Goal: Use online tool/utility: Use online tool/utility

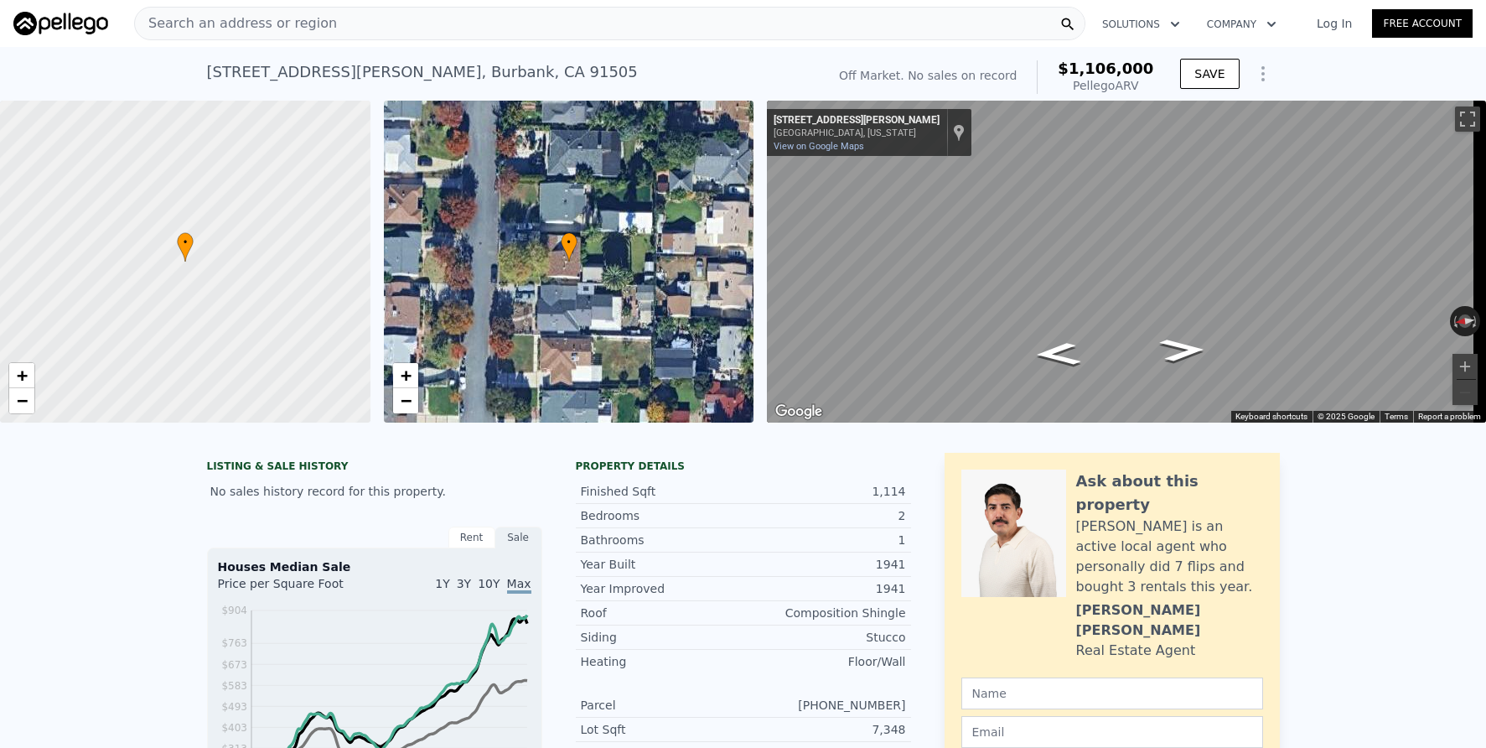
click at [455, 44] on nav "Search an address or region Solutions Company Open main menu Log In Free Account" at bounding box center [743, 23] width 1486 height 47
click at [457, 32] on div "Search an address or region" at bounding box center [609, 24] width 951 height 34
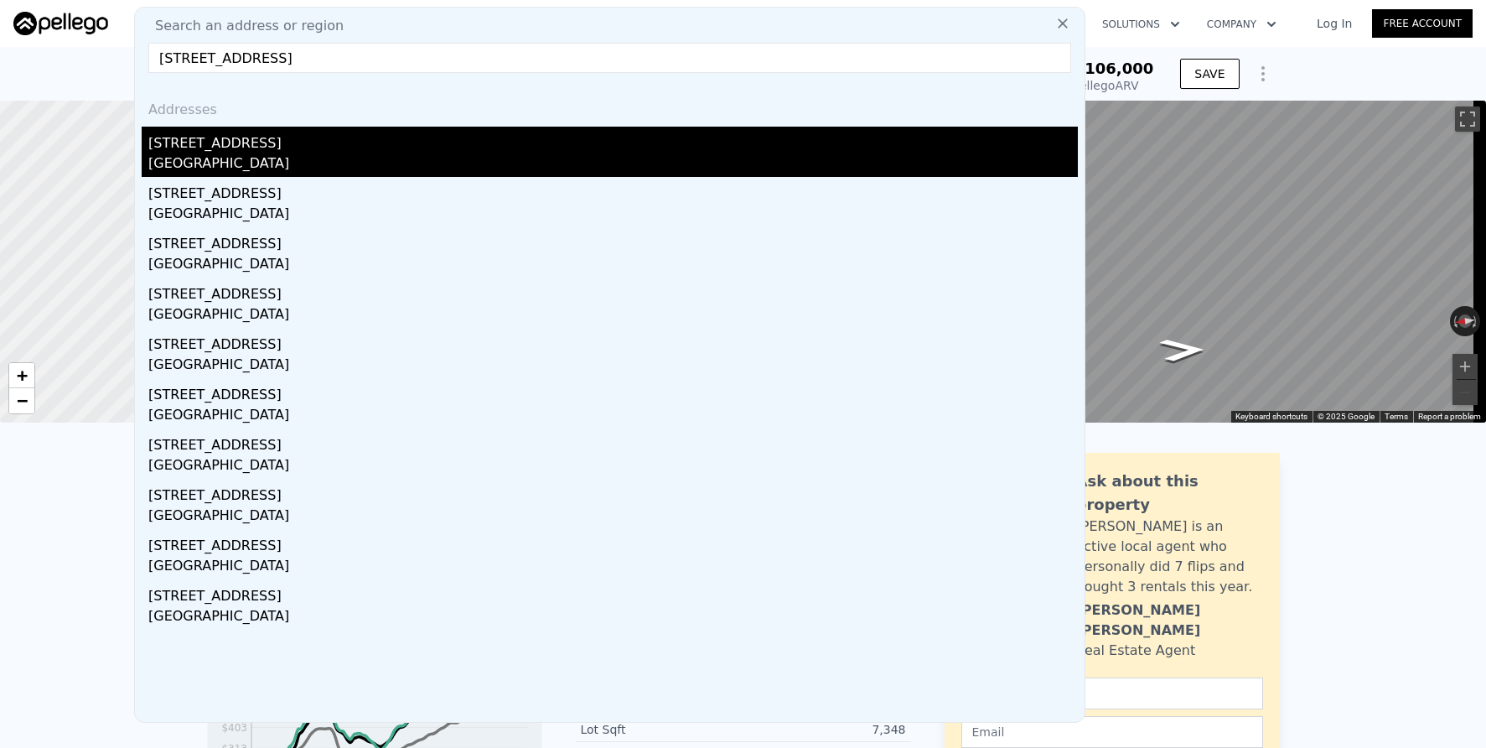
type input "[STREET_ADDRESS]"
click at [367, 141] on div "[STREET_ADDRESS]" at bounding box center [613, 140] width 930 height 27
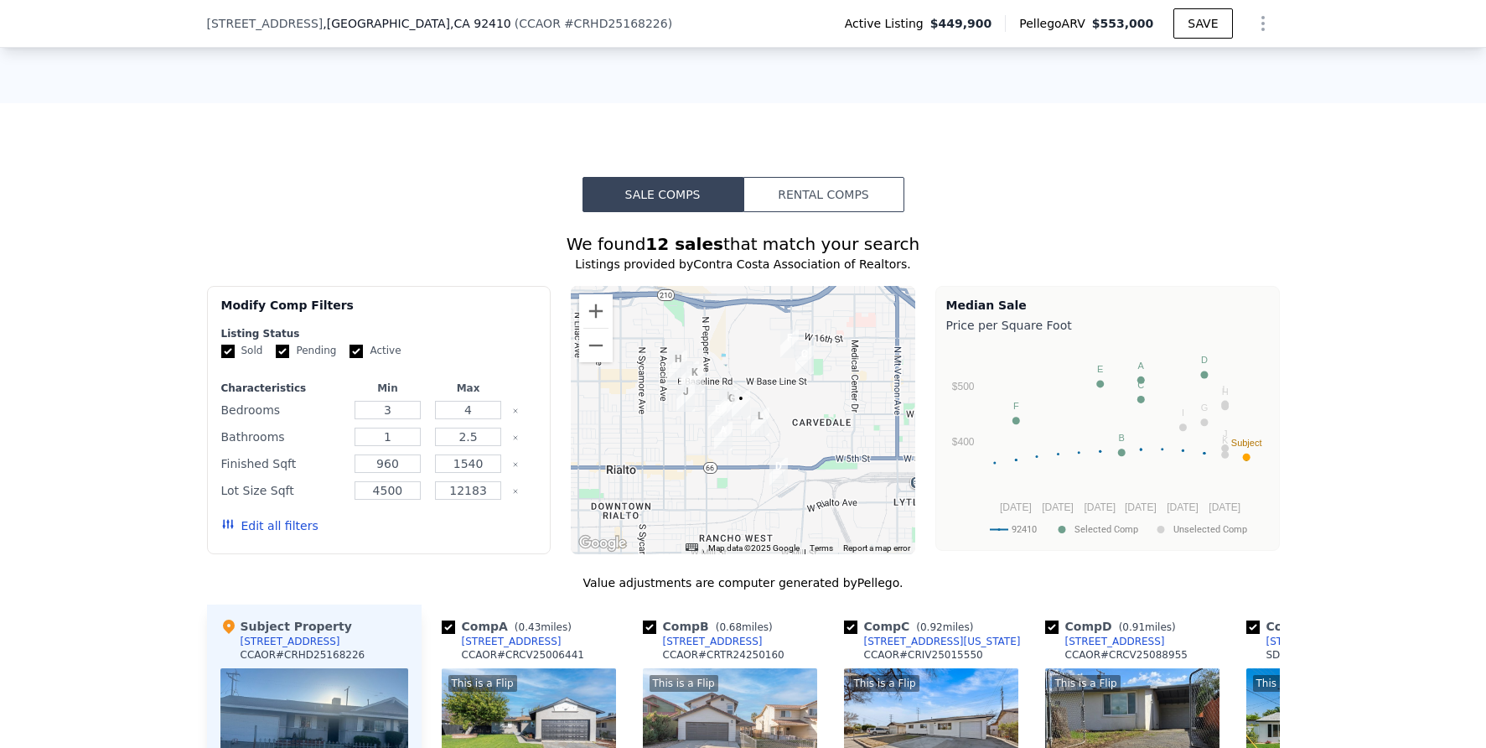
scroll to position [1179, 0]
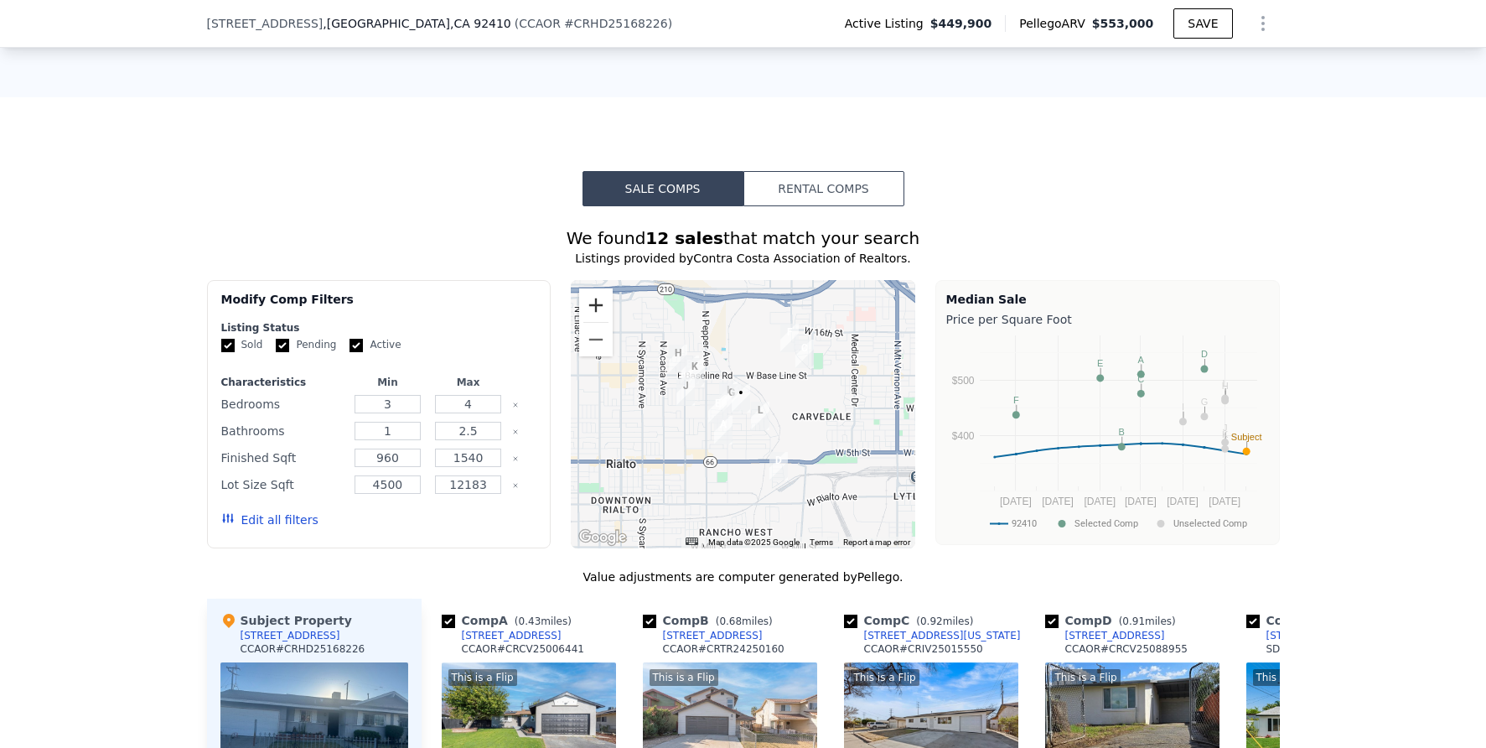
click at [597, 308] on button "Zoom in" at bounding box center [596, 305] width 34 height 34
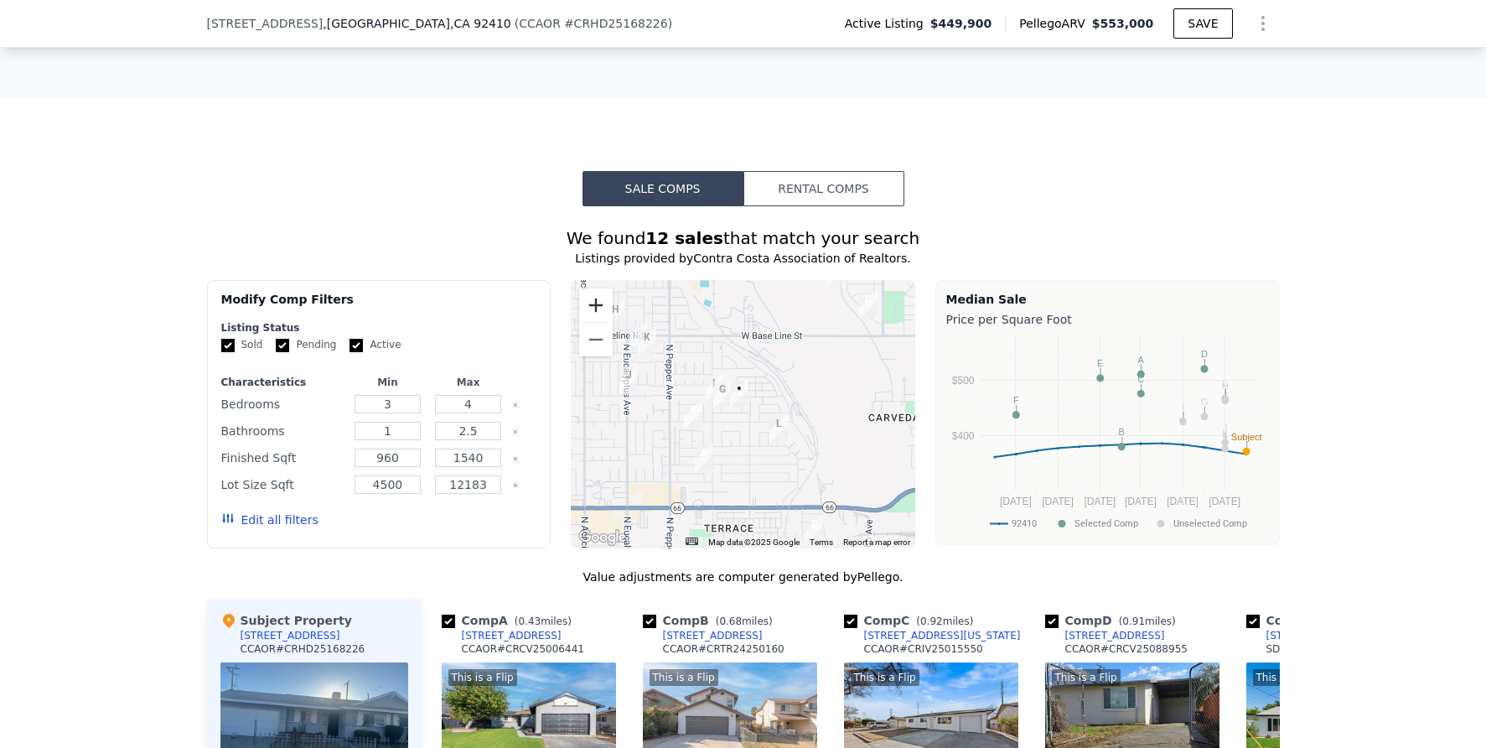
click at [597, 308] on button "Zoom in" at bounding box center [596, 305] width 34 height 34
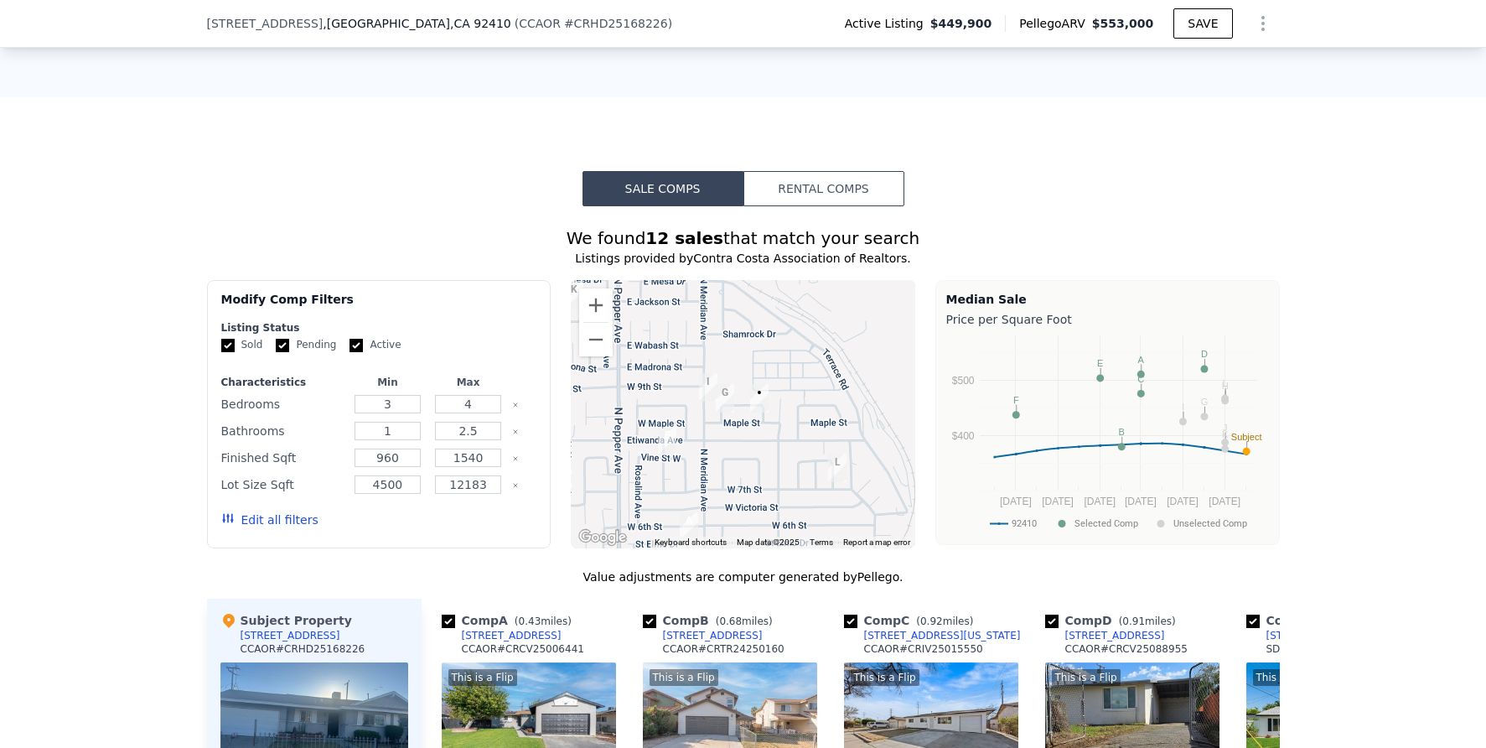
drag, startPoint x: 676, startPoint y: 441, endPoint x: 724, endPoint y: 455, distance: 49.9
click at [724, 455] on div at bounding box center [743, 414] width 344 height 268
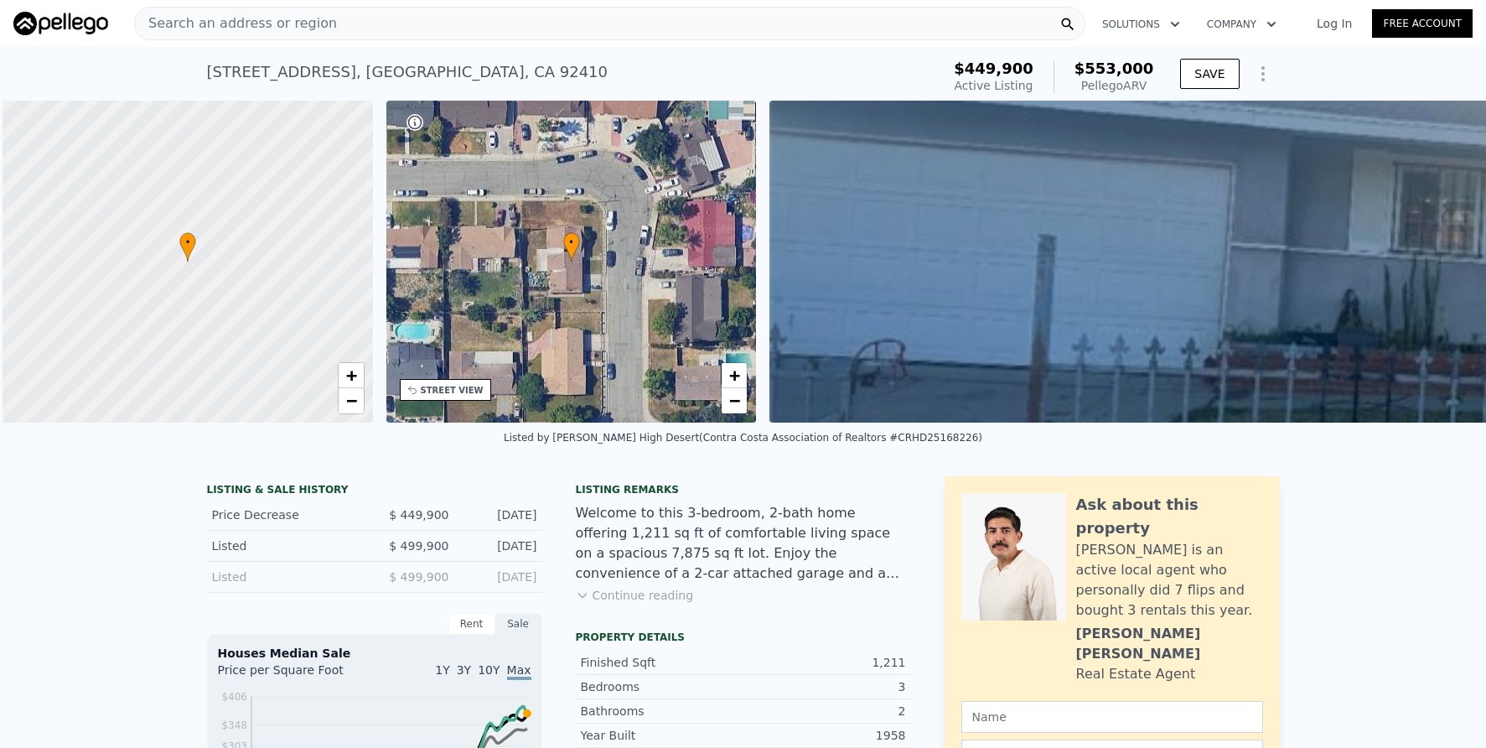
scroll to position [0, 7]
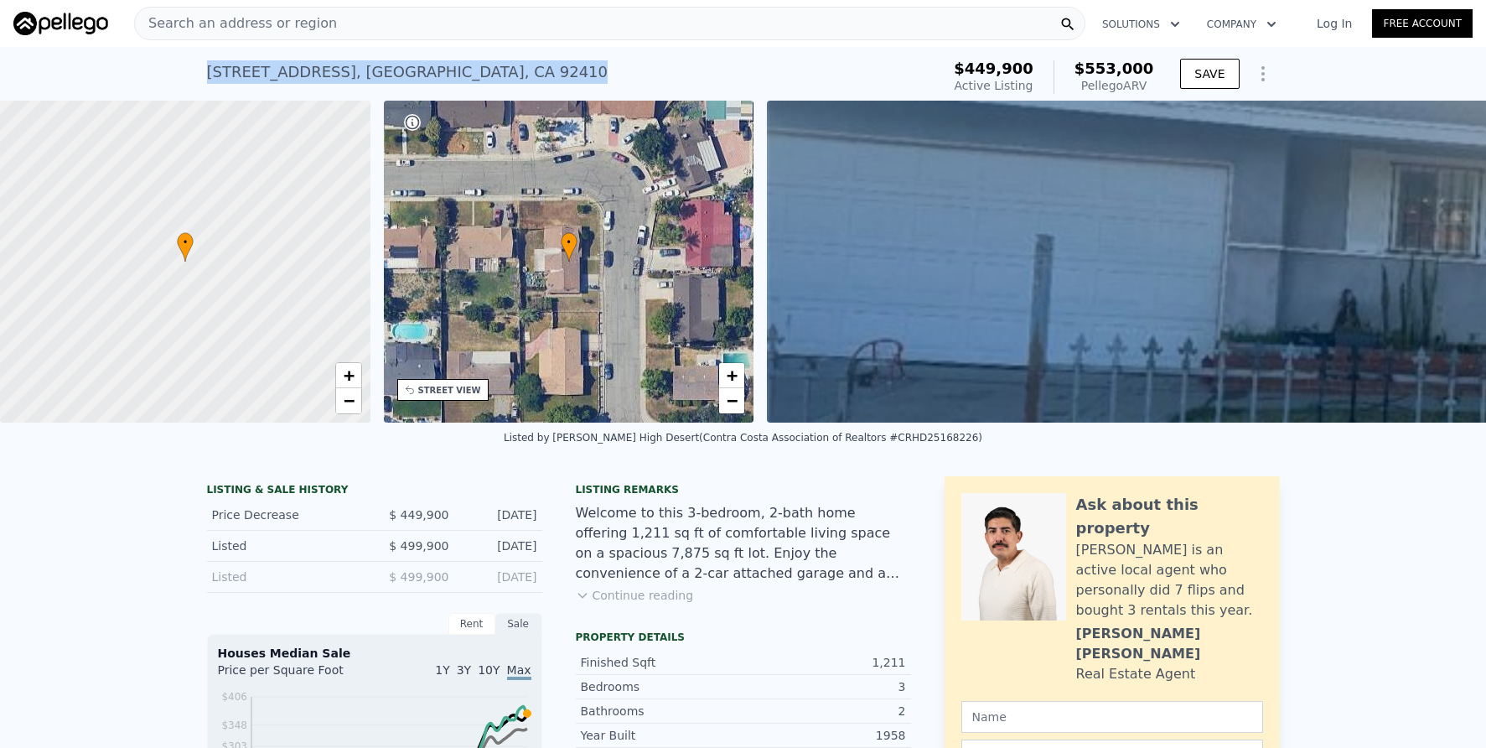
drag, startPoint x: 200, startPoint y: 68, endPoint x: 510, endPoint y: 65, distance: 310.1
click at [514, 66] on div "[STREET_ADDRESS] Active at $449,900 (~ARV $553k )" at bounding box center [571, 77] width 728 height 47
copy div "[STREET_ADDRESS]"
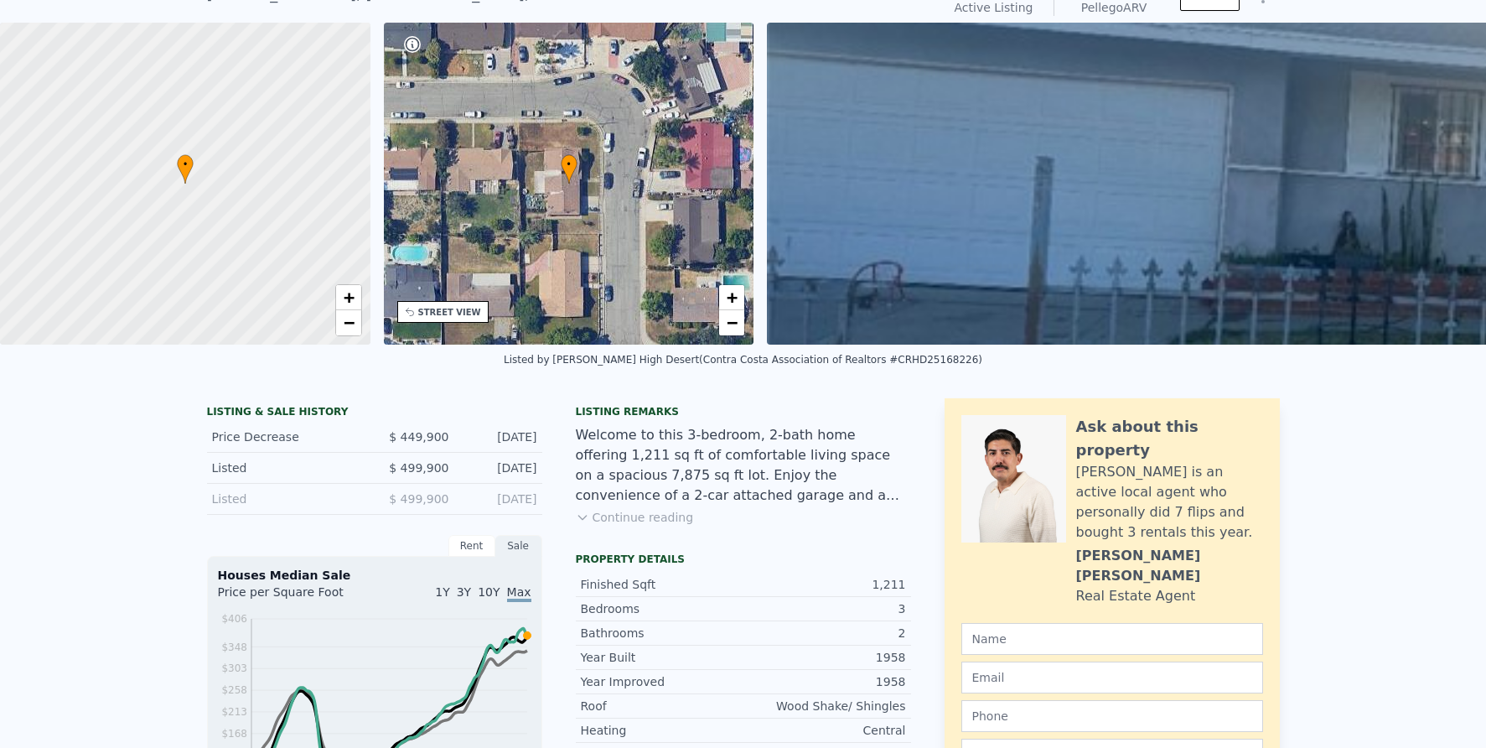
scroll to position [6, 0]
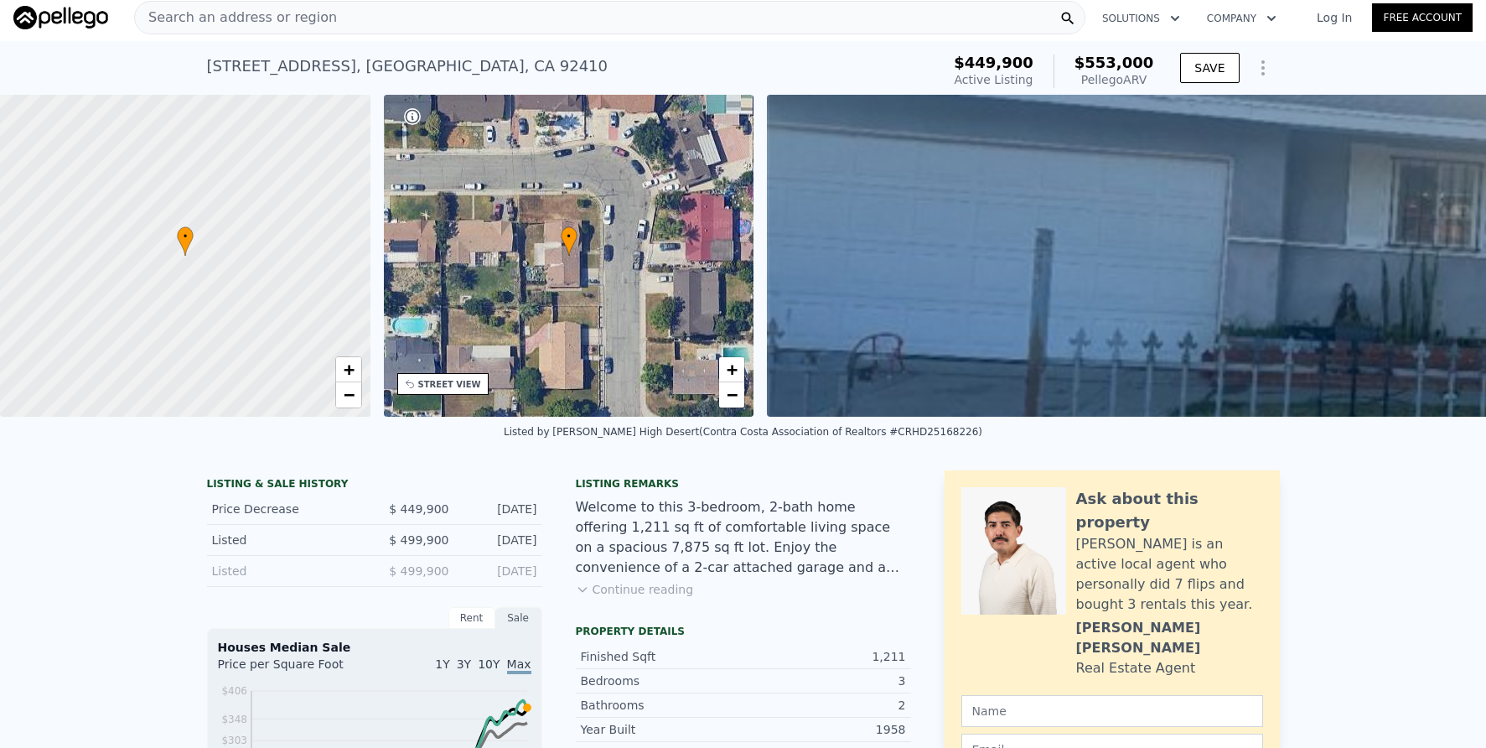
click at [616, 598] on button "Continue reading" at bounding box center [635, 589] width 118 height 17
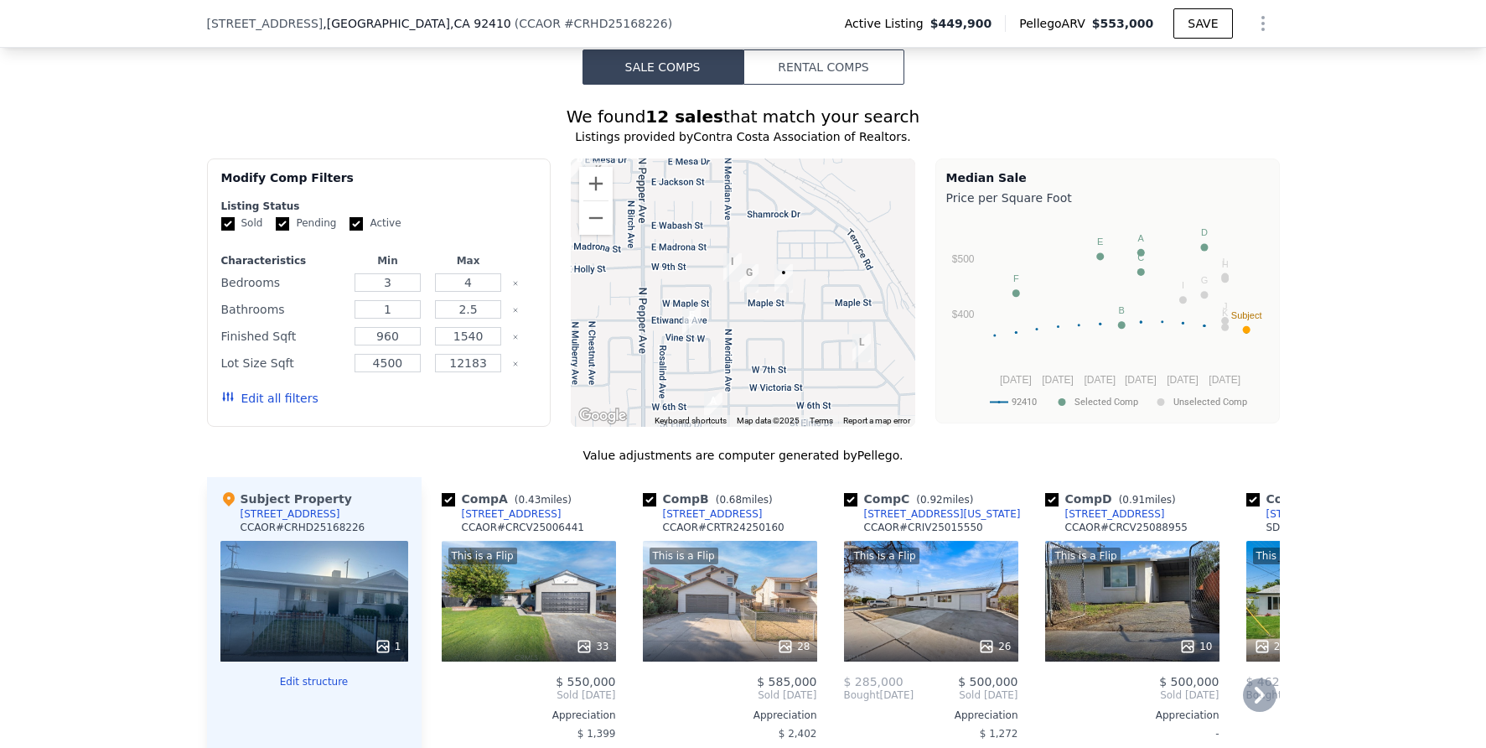
scroll to position [1375, 0]
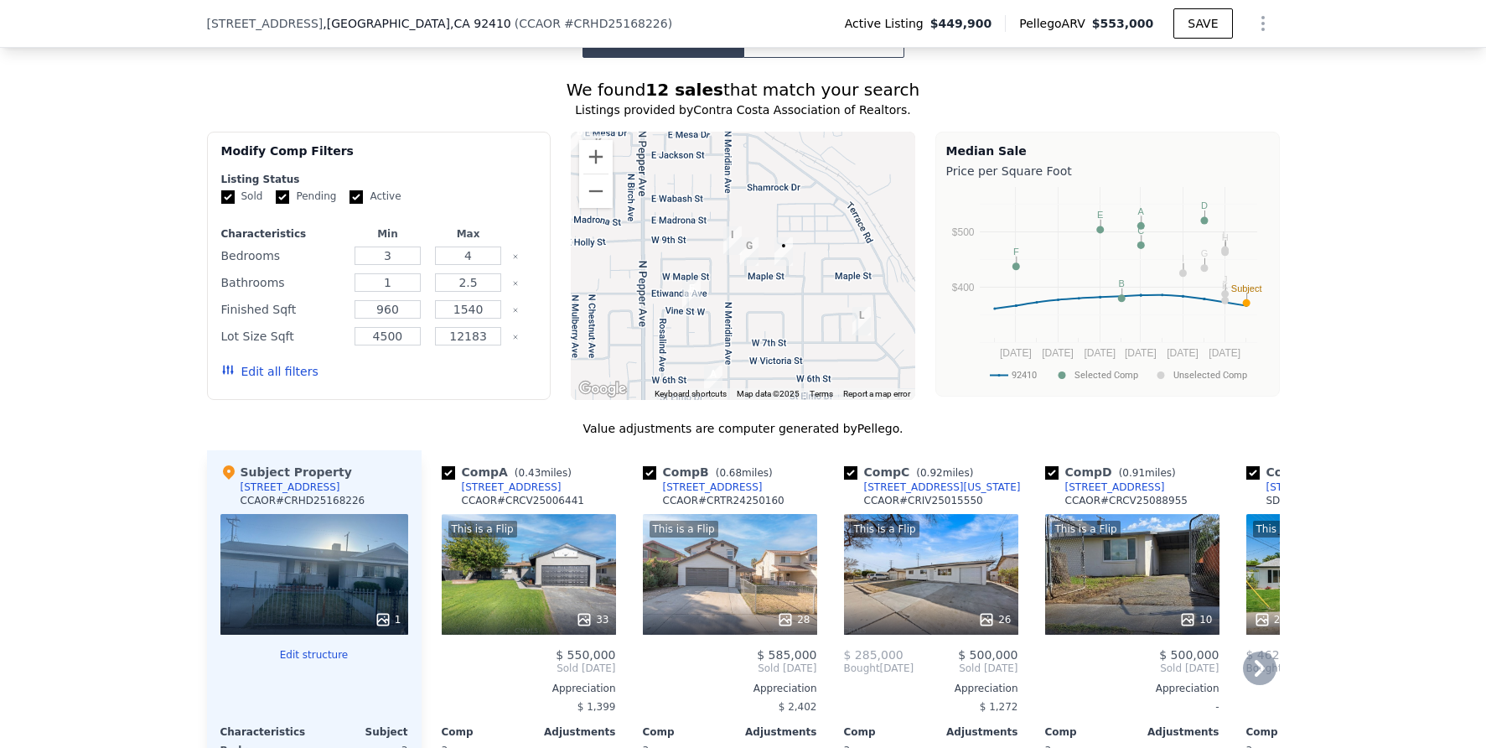
click at [1251, 660] on icon at bounding box center [1260, 668] width 34 height 34
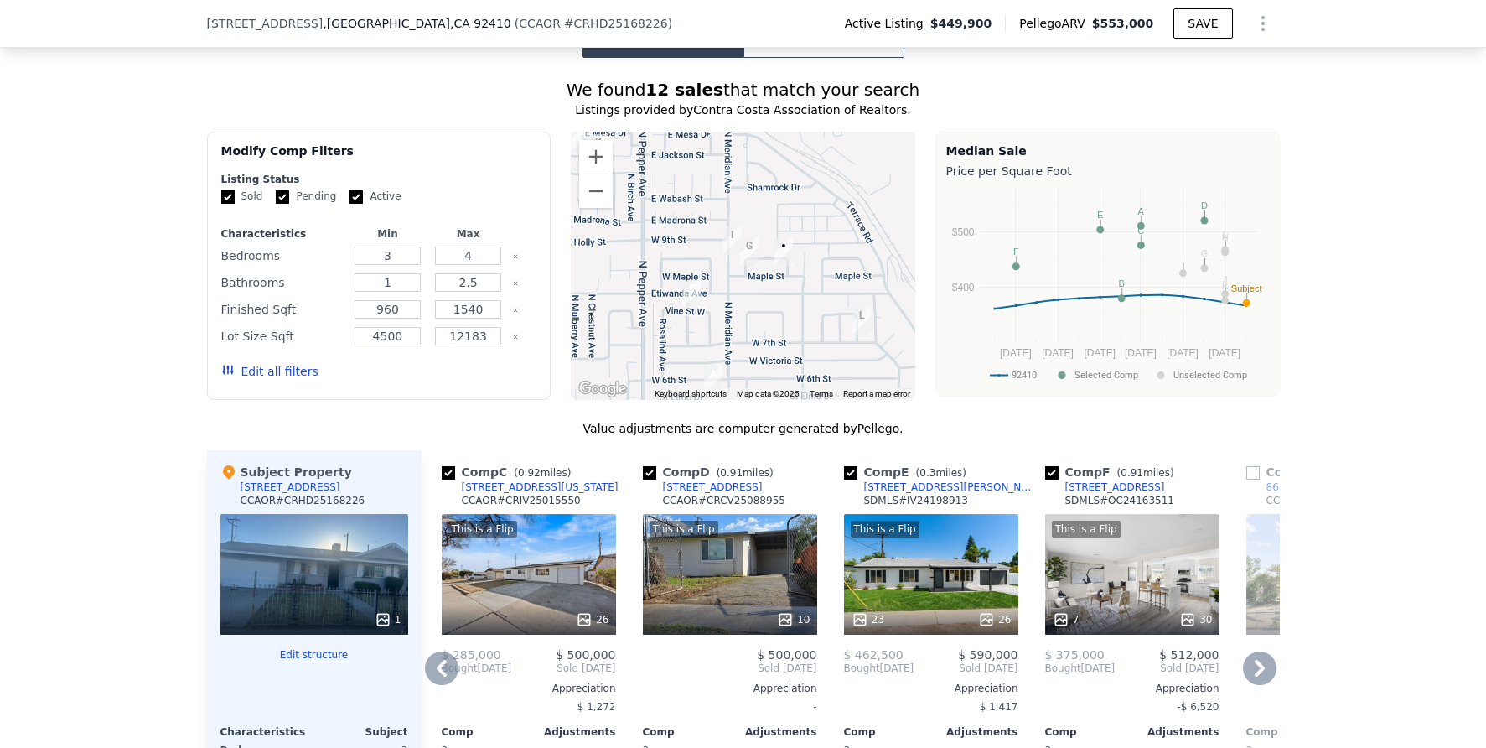
click at [1251, 660] on icon at bounding box center [1260, 668] width 34 height 34
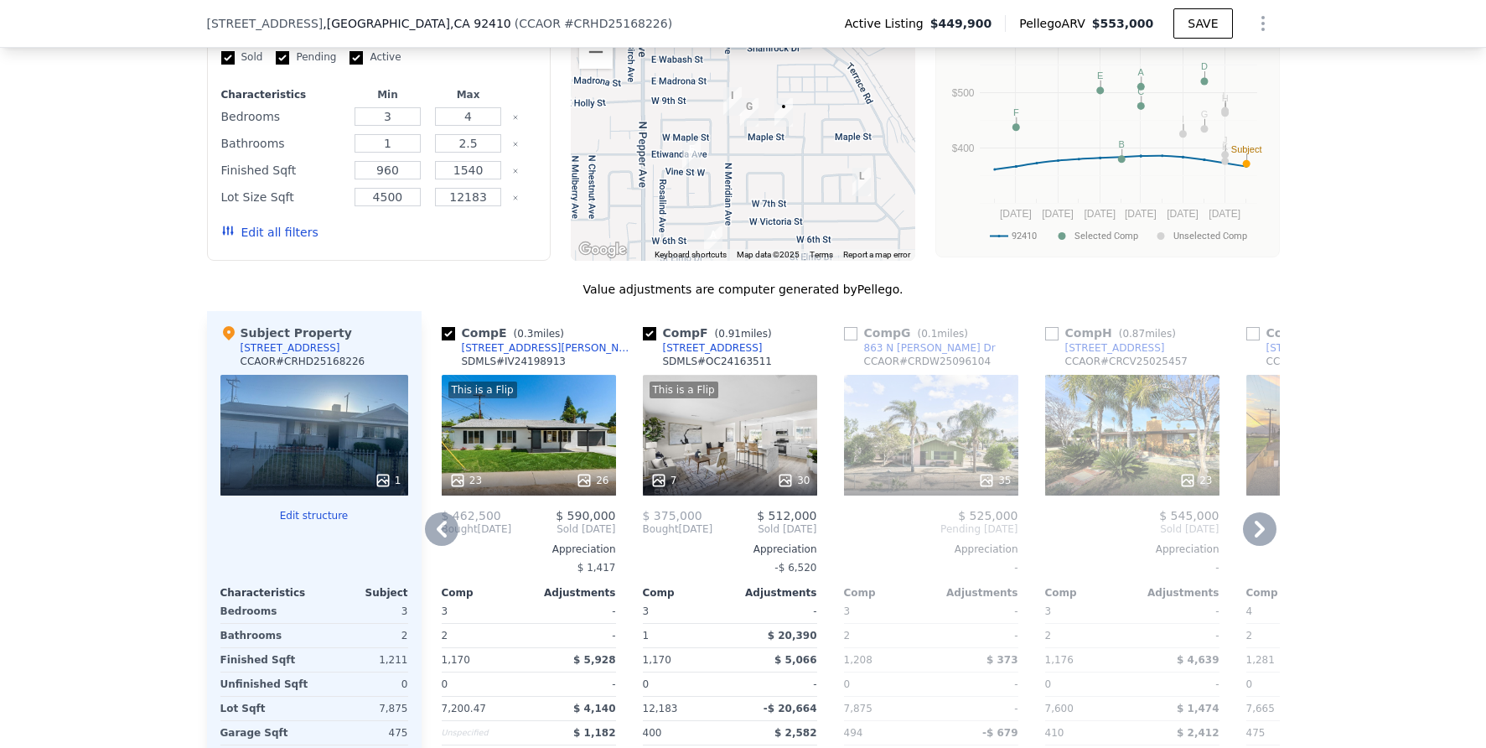
scroll to position [1484, 0]
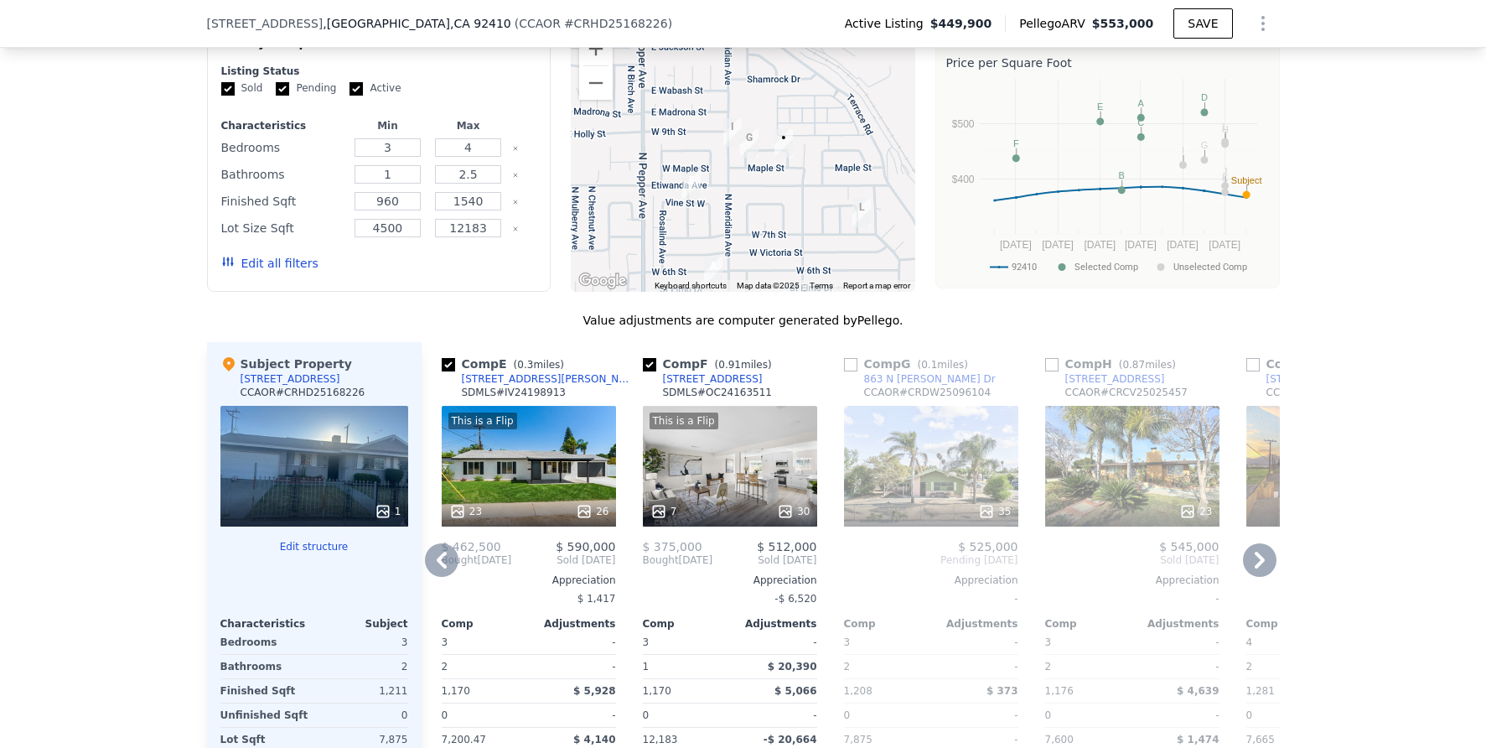
click at [548, 460] on div "This is a Flip 23 26" at bounding box center [529, 466] width 174 height 121
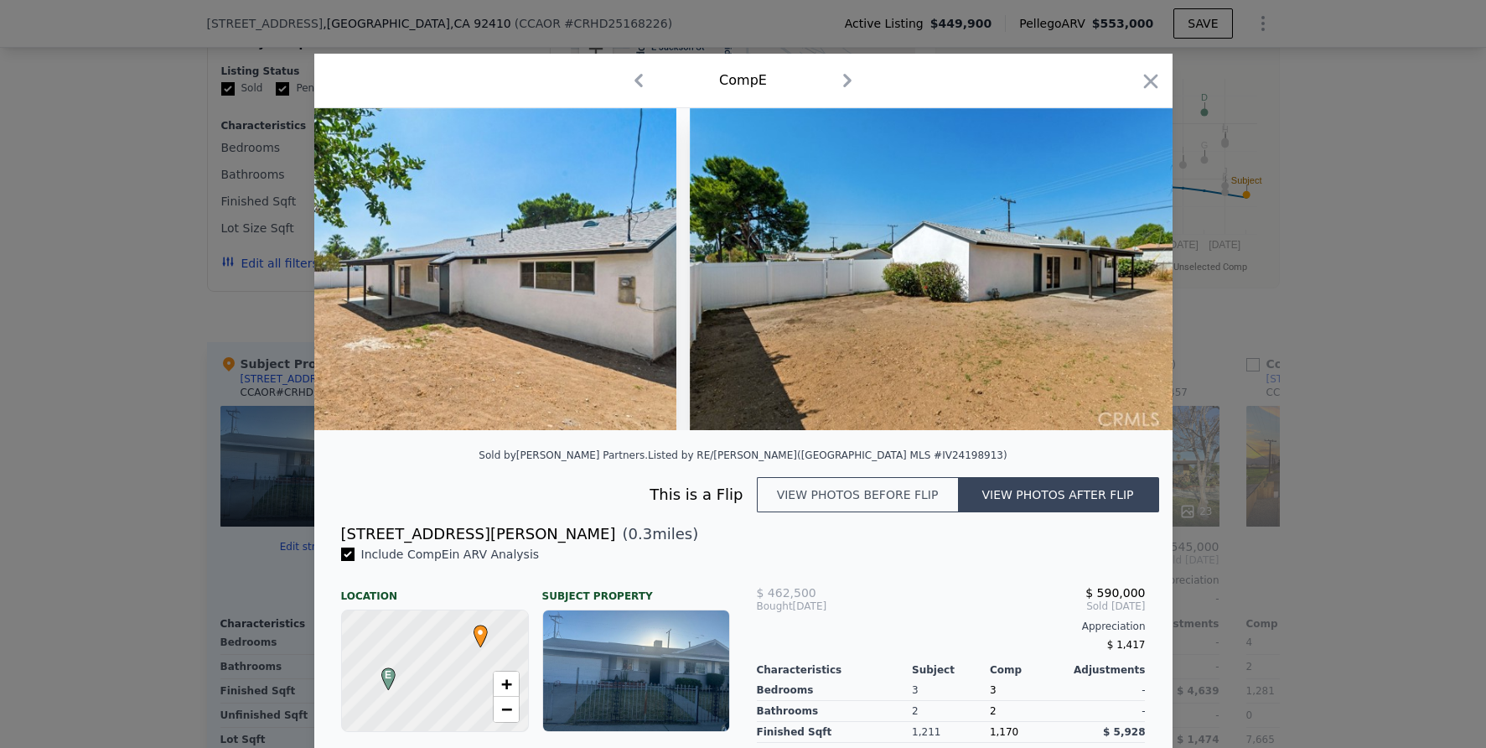
click at [1358, 555] on div at bounding box center [743, 374] width 1486 height 748
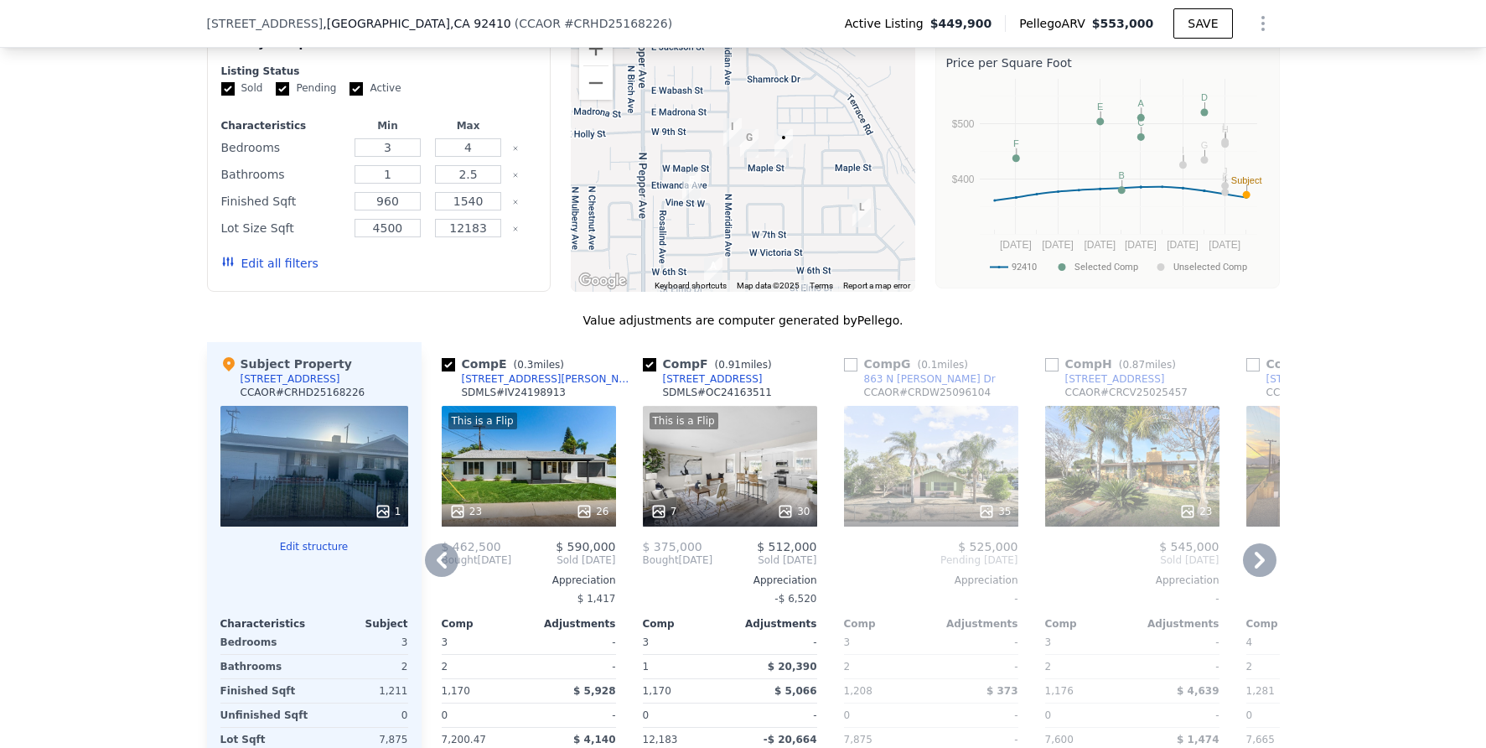
click at [1260, 557] on icon at bounding box center [1260, 560] width 34 height 34
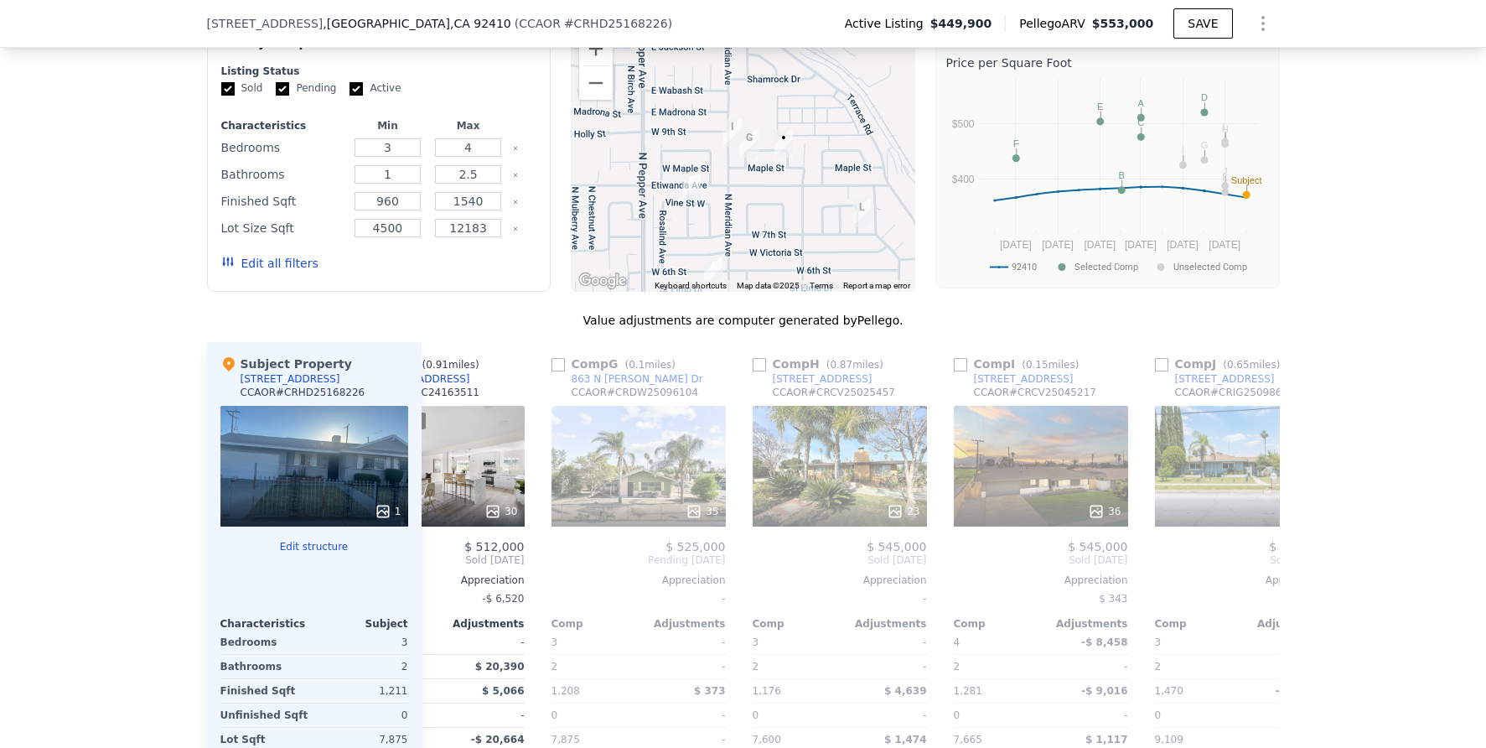
scroll to position [0, 1207]
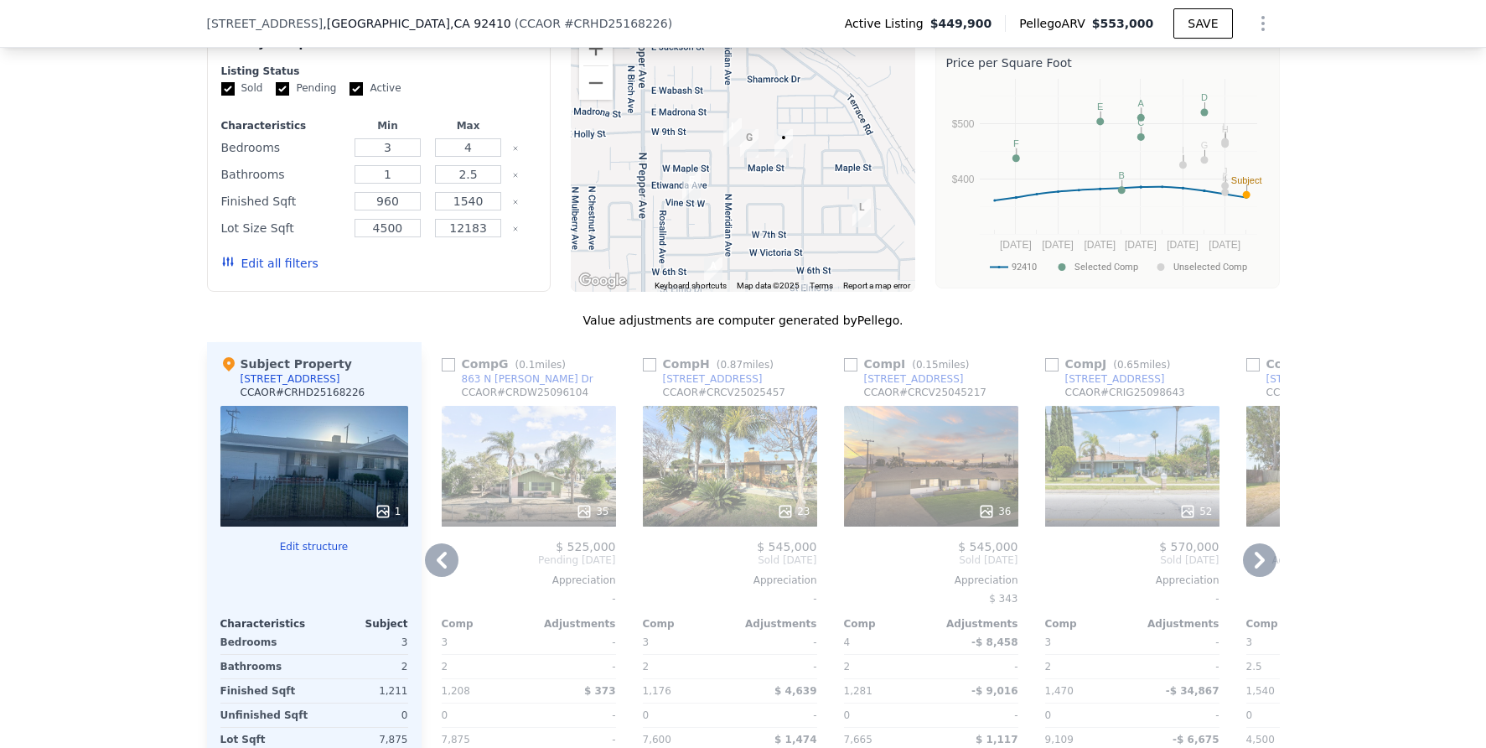
click at [951, 445] on div "36" at bounding box center [931, 466] width 174 height 121
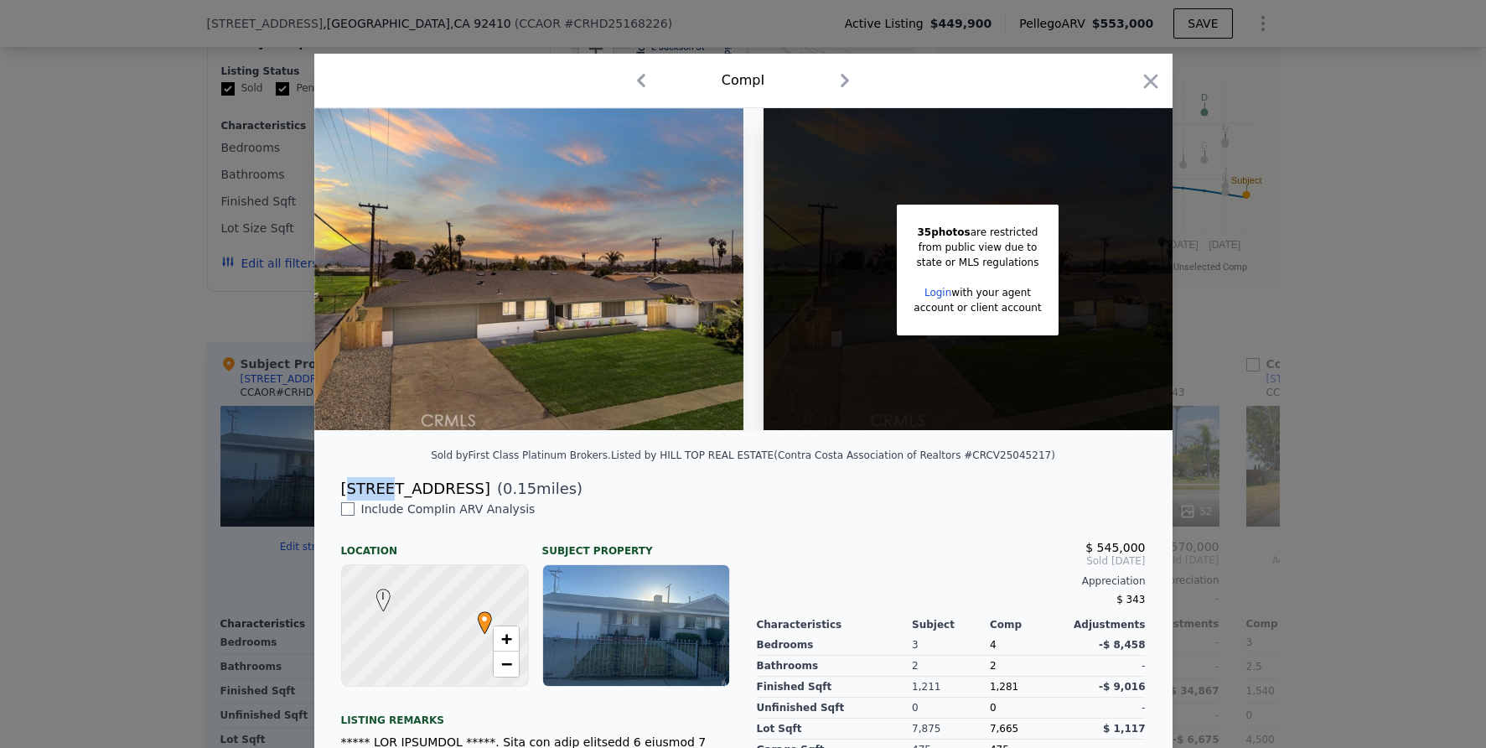
drag, startPoint x: 340, startPoint y: 500, endPoint x: 386, endPoint y: 490, distance: 47.0
click at [386, 490] on div "[STREET_ADDRESS]" at bounding box center [415, 488] width 149 height 23
drag, startPoint x: 336, startPoint y: 498, endPoint x: 479, endPoint y: 503, distance: 143.4
click at [479, 500] on div "[STREET_ADDRESS] ( 0.15 miles)" at bounding box center [743, 488] width 831 height 23
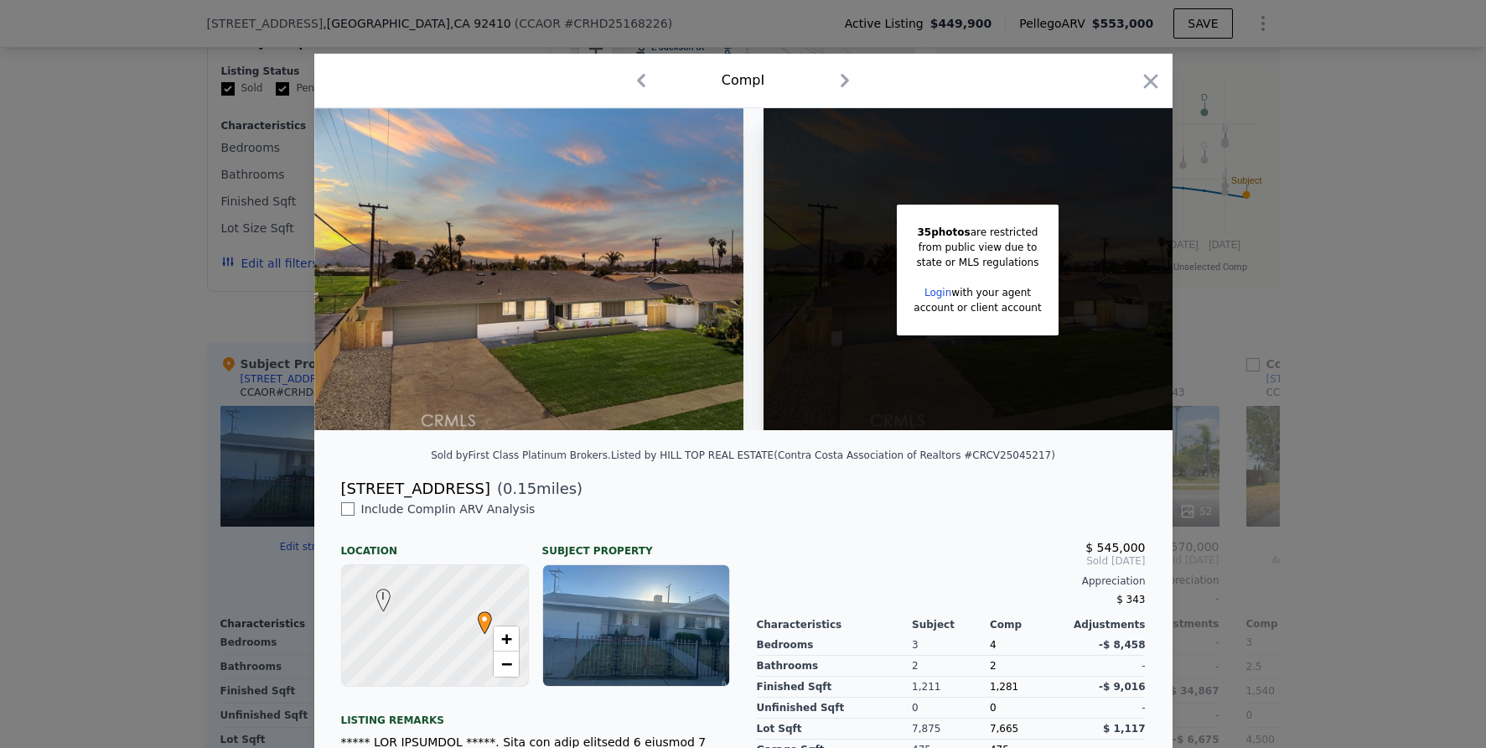
click at [490, 498] on span "( 0.15 miles)" at bounding box center [536, 488] width 92 height 23
drag, startPoint x: 471, startPoint y: 503, endPoint x: 336, endPoint y: 499, distance: 135.0
click at [336, 499] on div "[STREET_ADDRESS] ( 0.15 miles)" at bounding box center [743, 488] width 831 height 23
copy div "[STREET_ADDRESS]"
click at [1329, 298] on div at bounding box center [743, 374] width 1486 height 748
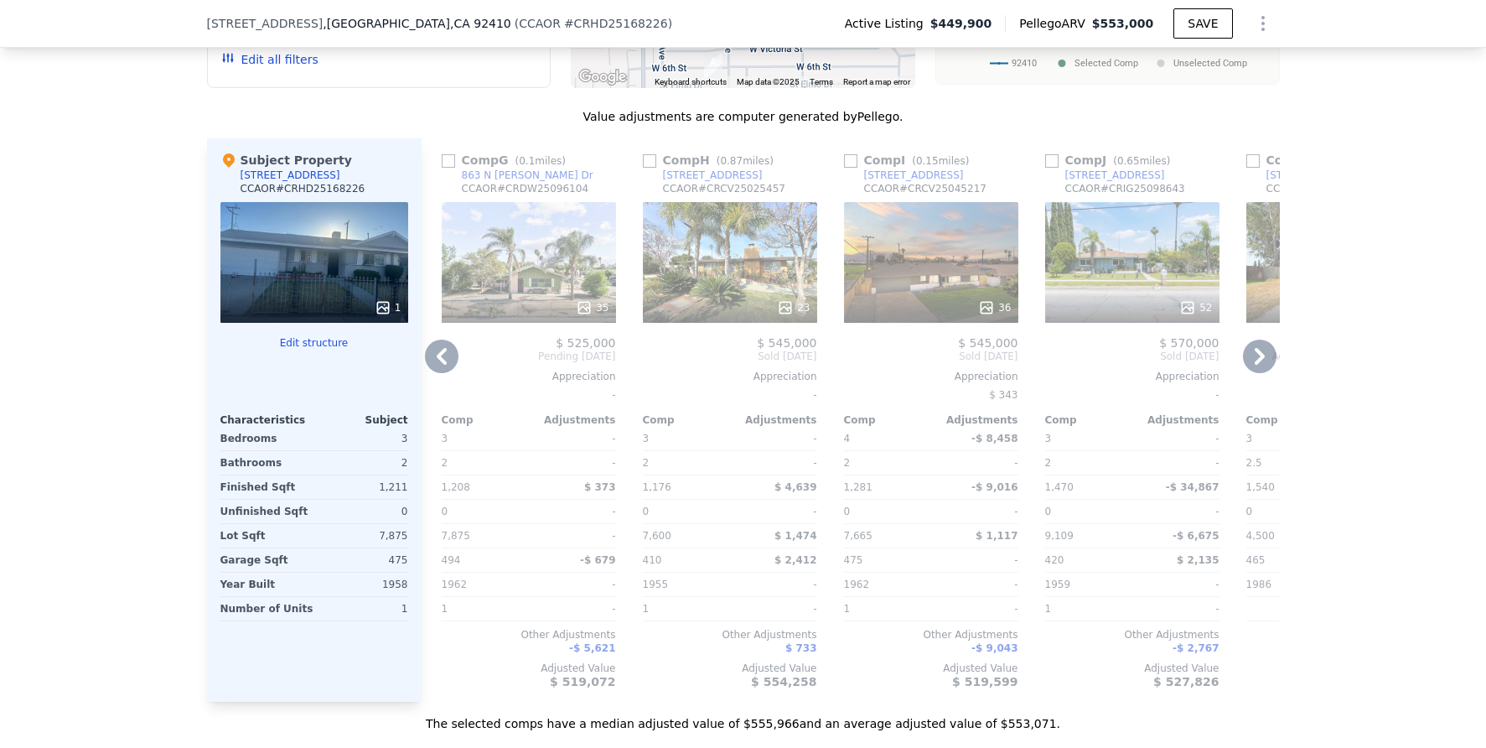
scroll to position [1716, 0]
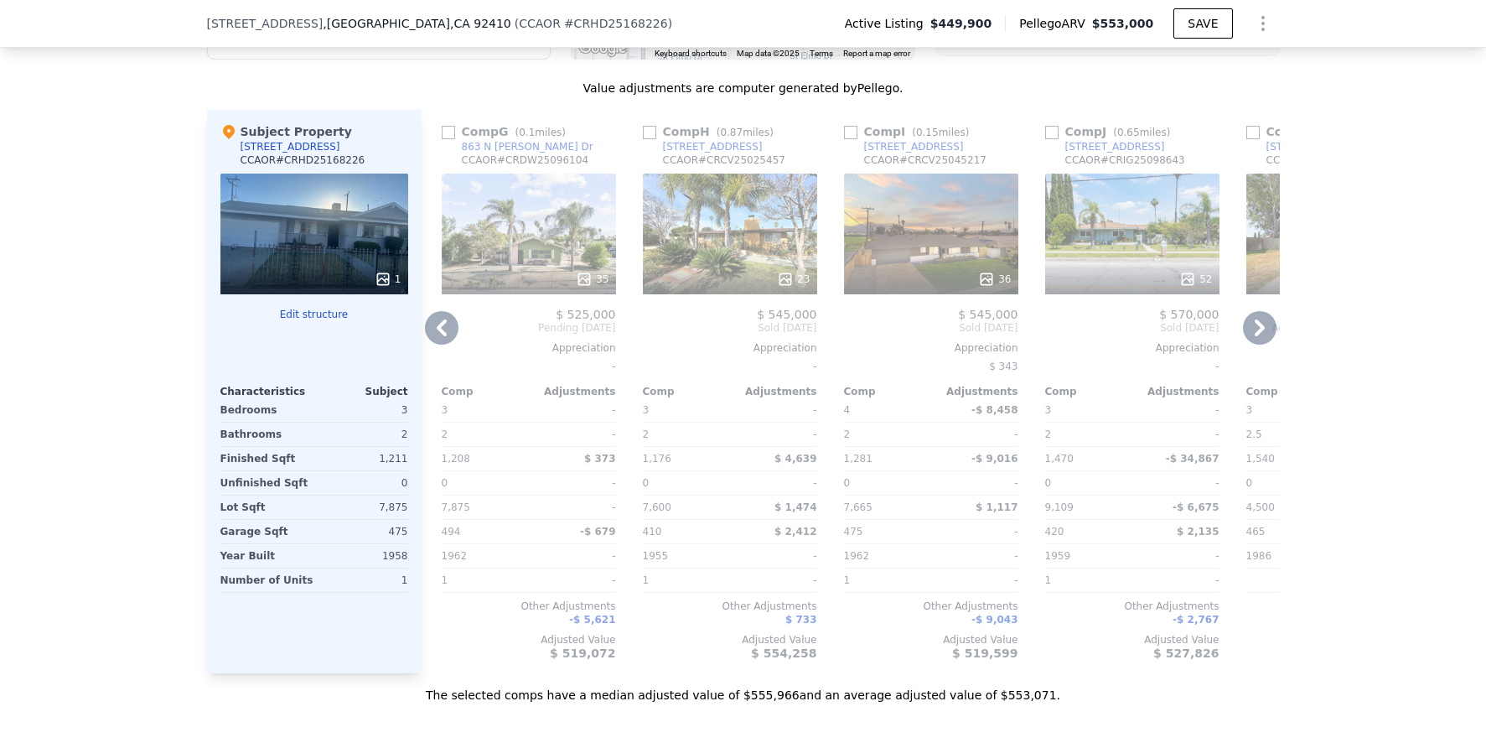
click at [503, 220] on div "35" at bounding box center [529, 234] width 174 height 121
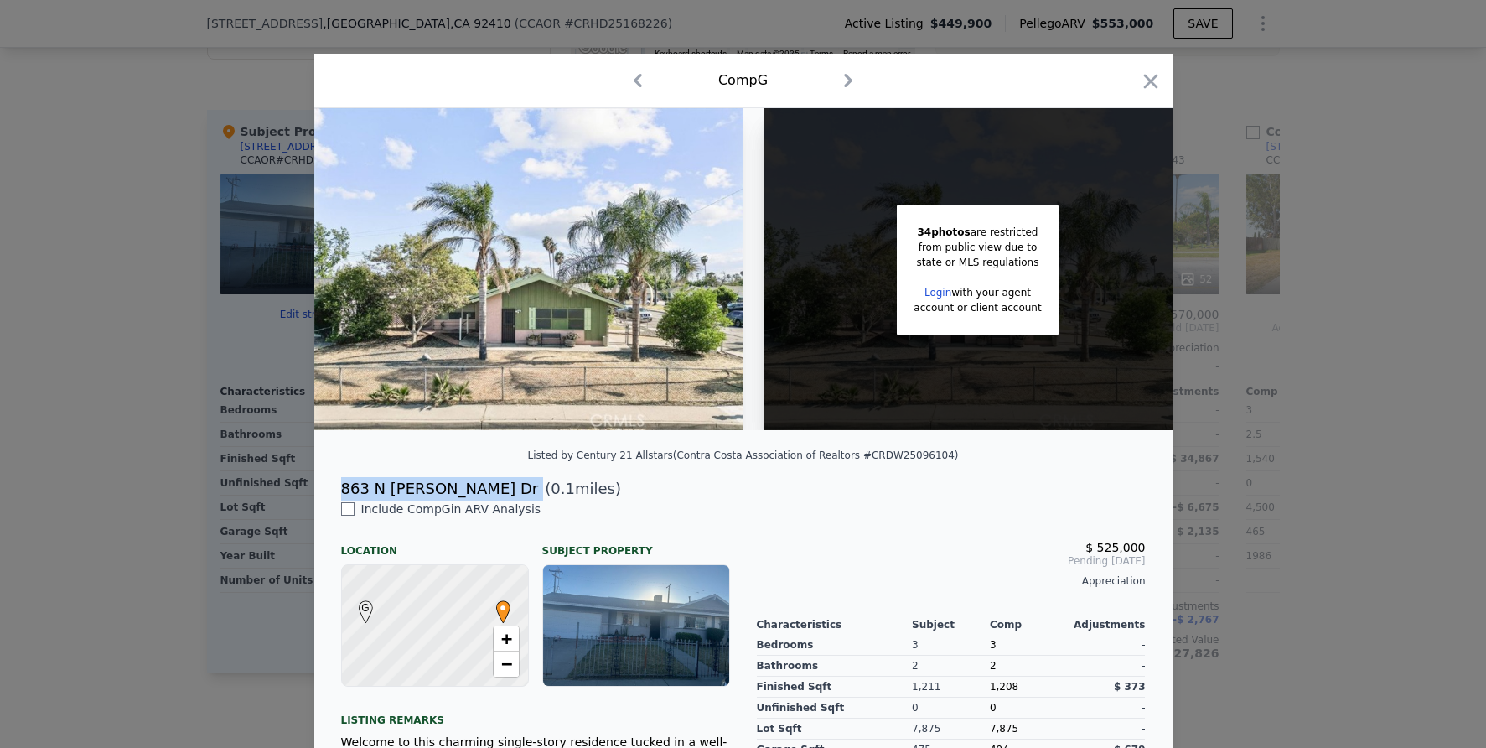
drag, startPoint x: 335, startPoint y: 504, endPoint x: 449, endPoint y: 505, distance: 114.0
click at [449, 500] on div "[STREET_ADDRESS][PERSON_NAME] ( 0.1 miles)" at bounding box center [743, 488] width 831 height 23
copy div "863 N [PERSON_NAME] Dr"
click at [1278, 328] on div at bounding box center [743, 374] width 1486 height 748
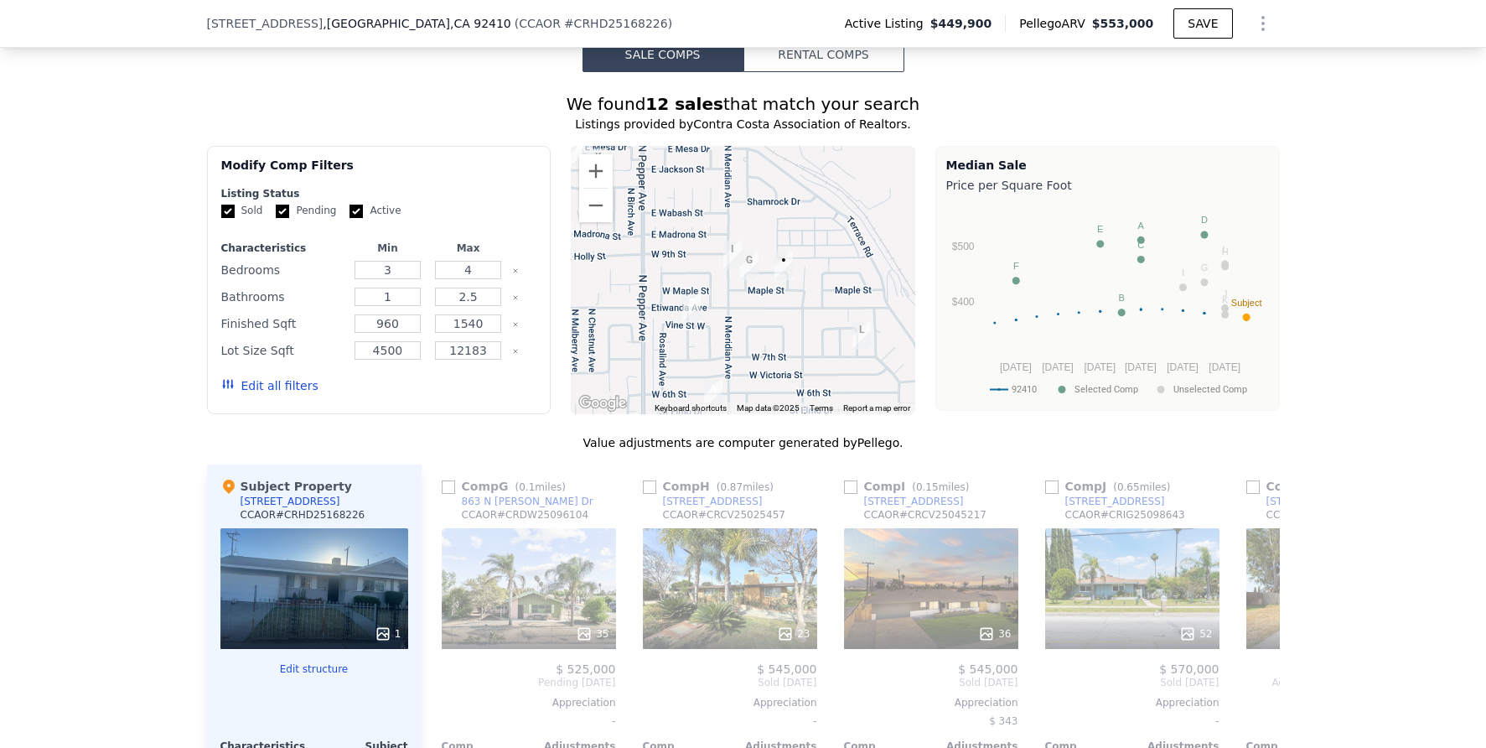
scroll to position [1439, 0]
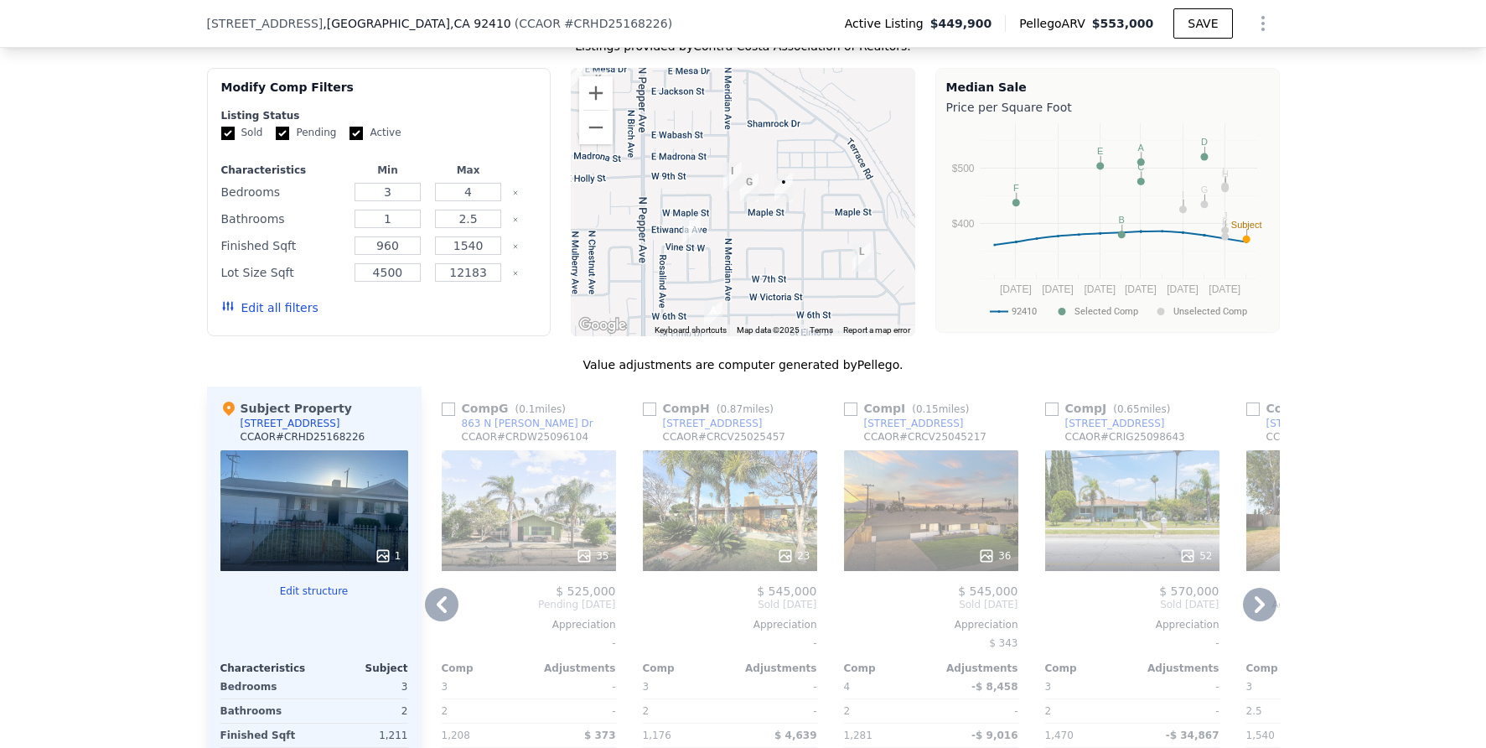
click at [1251, 598] on icon at bounding box center [1260, 605] width 34 height 34
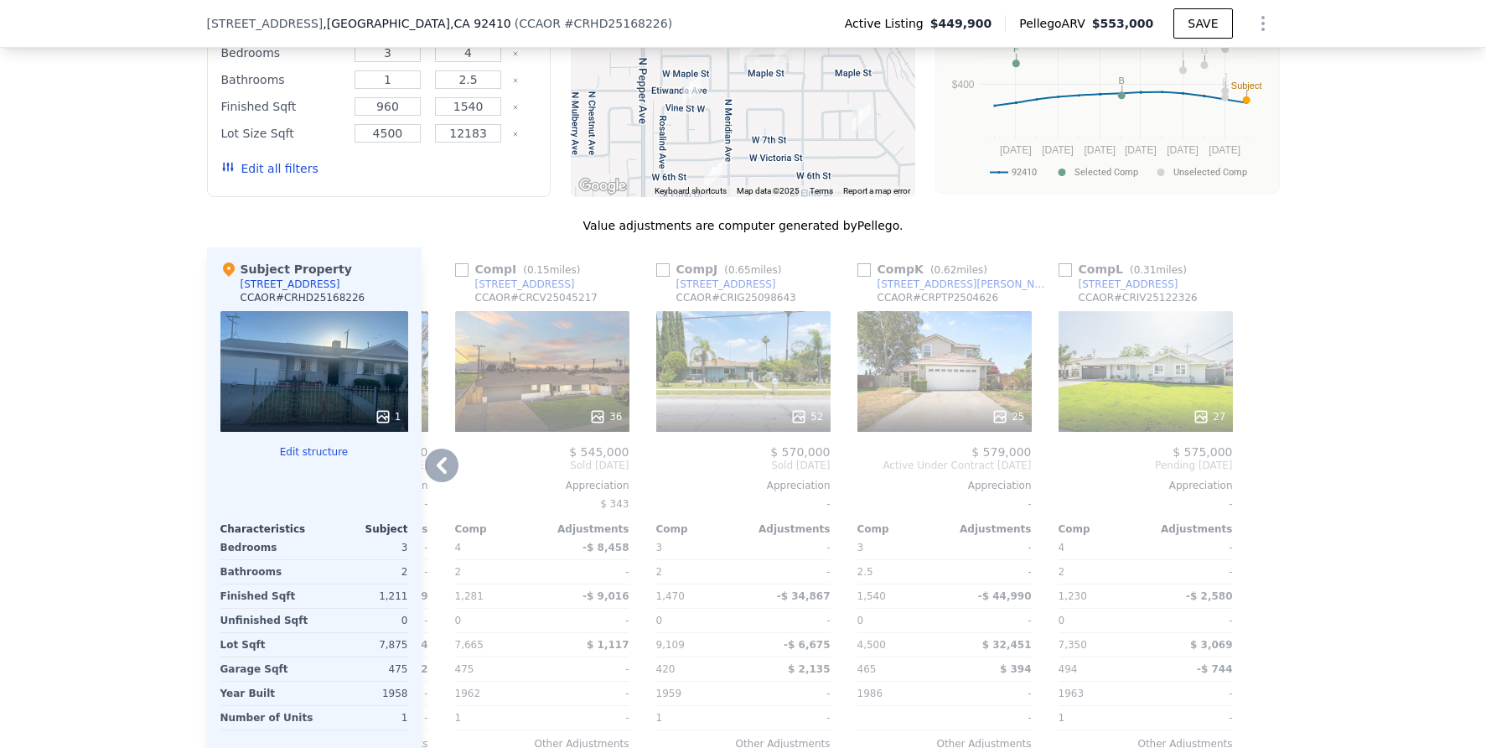
scroll to position [1633, 0]
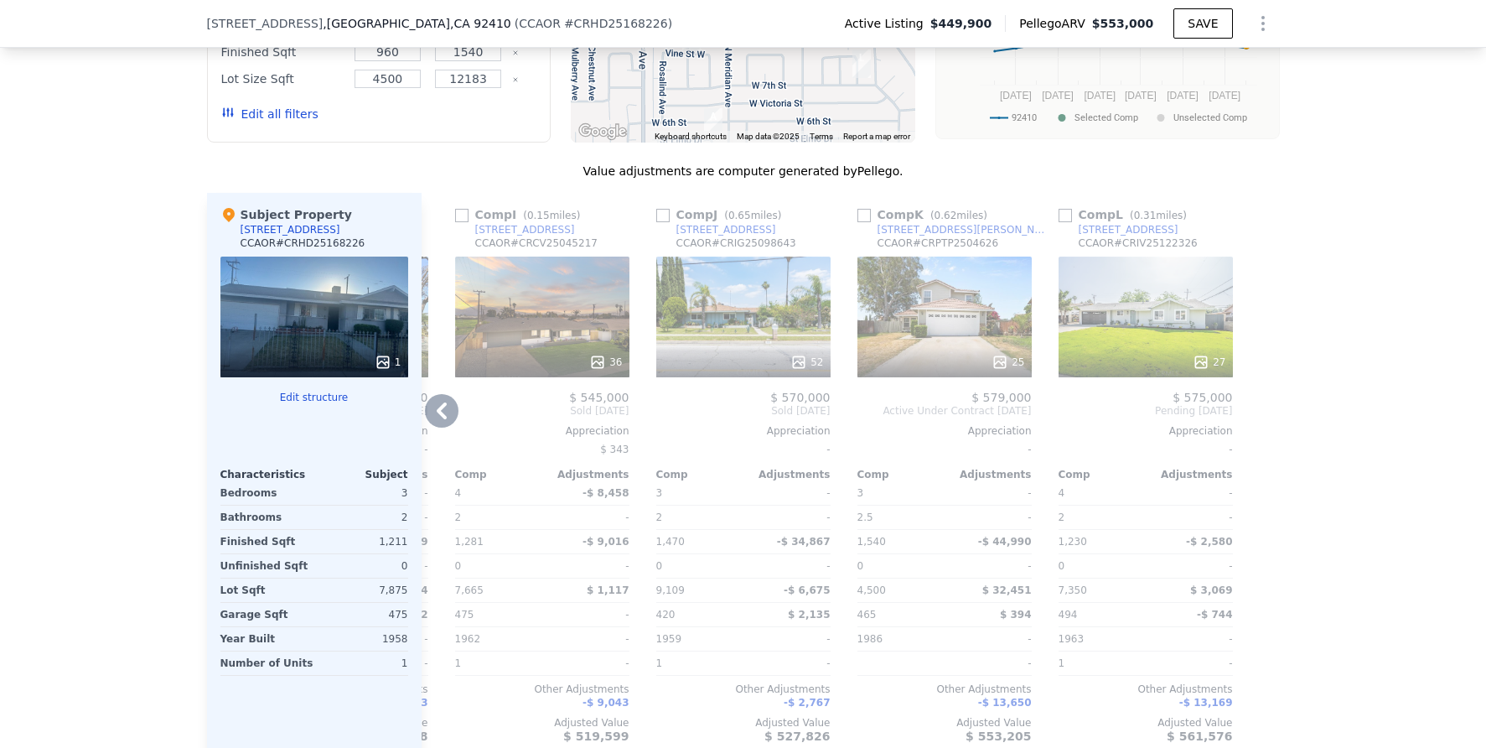
click at [1142, 280] on div "27" at bounding box center [1146, 316] width 174 height 121
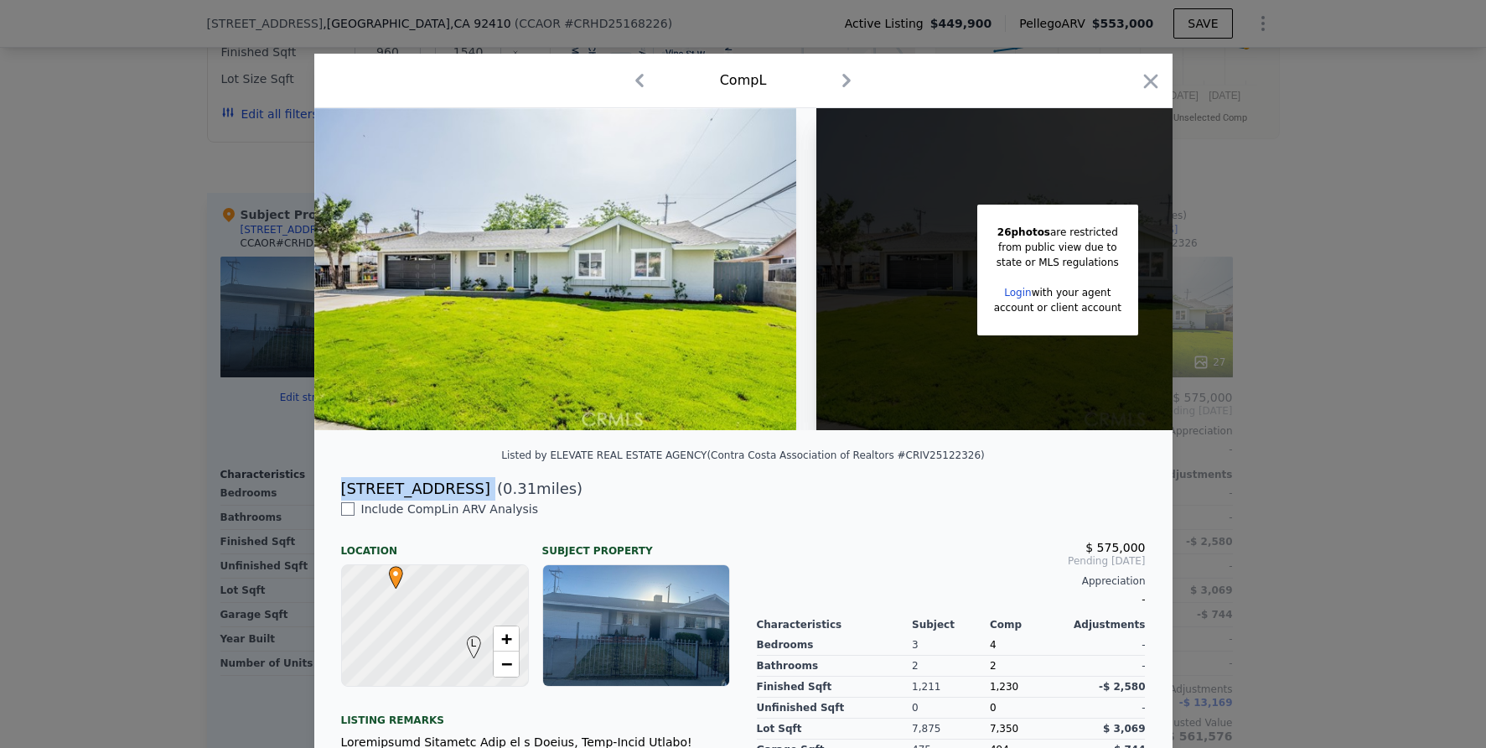
drag, startPoint x: 337, startPoint y: 496, endPoint x: 488, endPoint y: 493, distance: 150.9
click at [488, 493] on div "[STREET_ADDRESS] ( 0.31 miles)" at bounding box center [743, 488] width 831 height 23
copy div "[STREET_ADDRESS]"
click at [1358, 392] on div at bounding box center [743, 374] width 1486 height 748
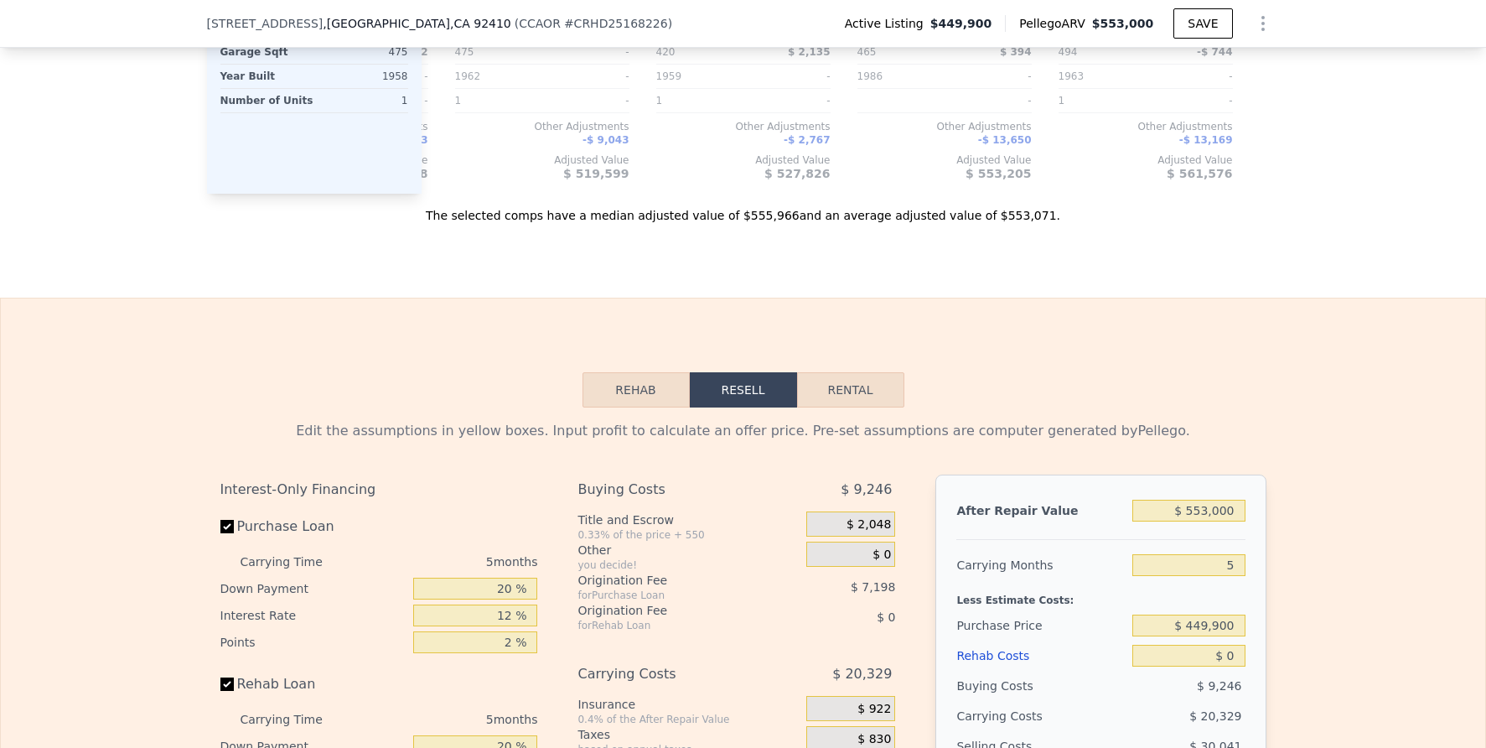
scroll to position [2329, 0]
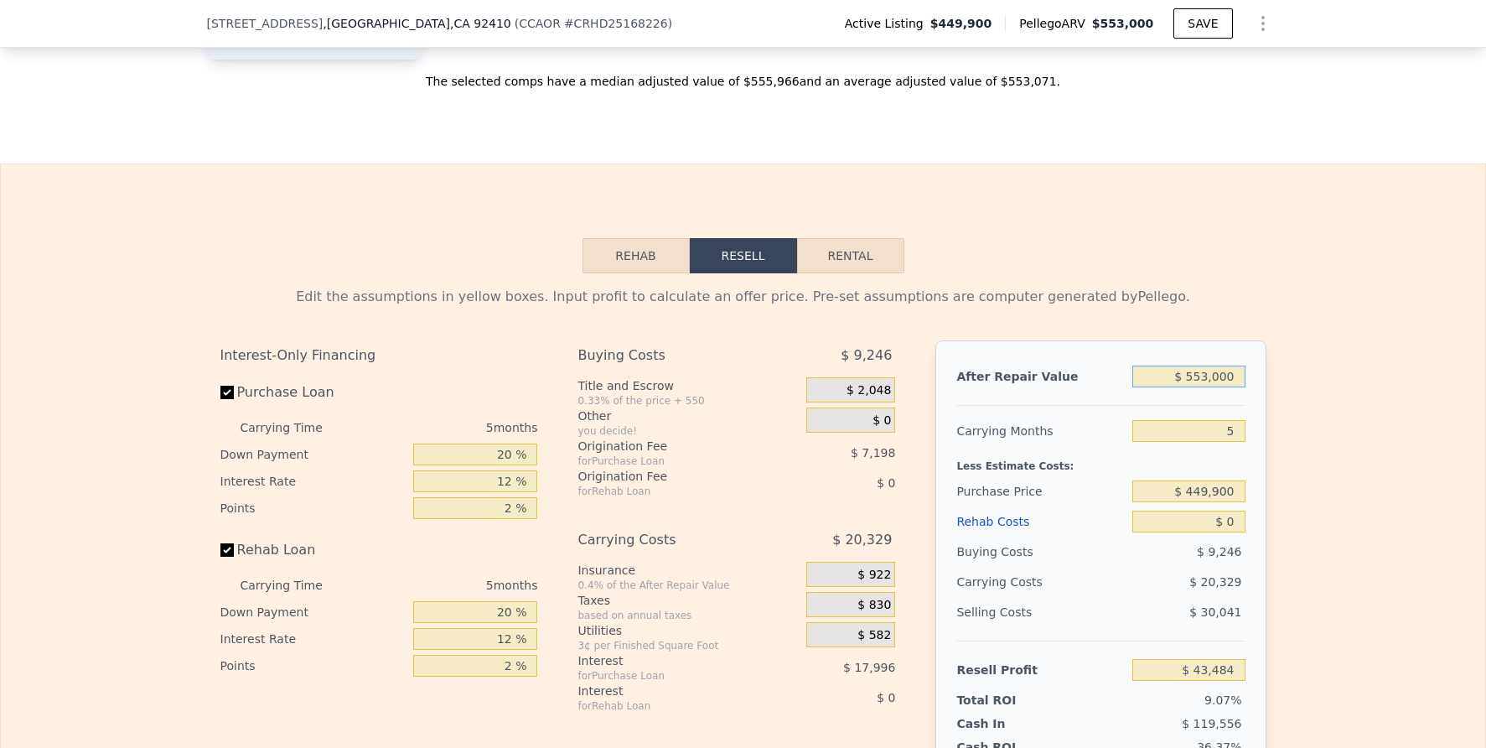
click at [1206, 385] on input "$ 553,000" at bounding box center [1188, 376] width 112 height 22
click at [1205, 385] on input "$ 553,000" at bounding box center [1188, 376] width 112 height 22
type input "$ 5"
type input "-$ 479,098"
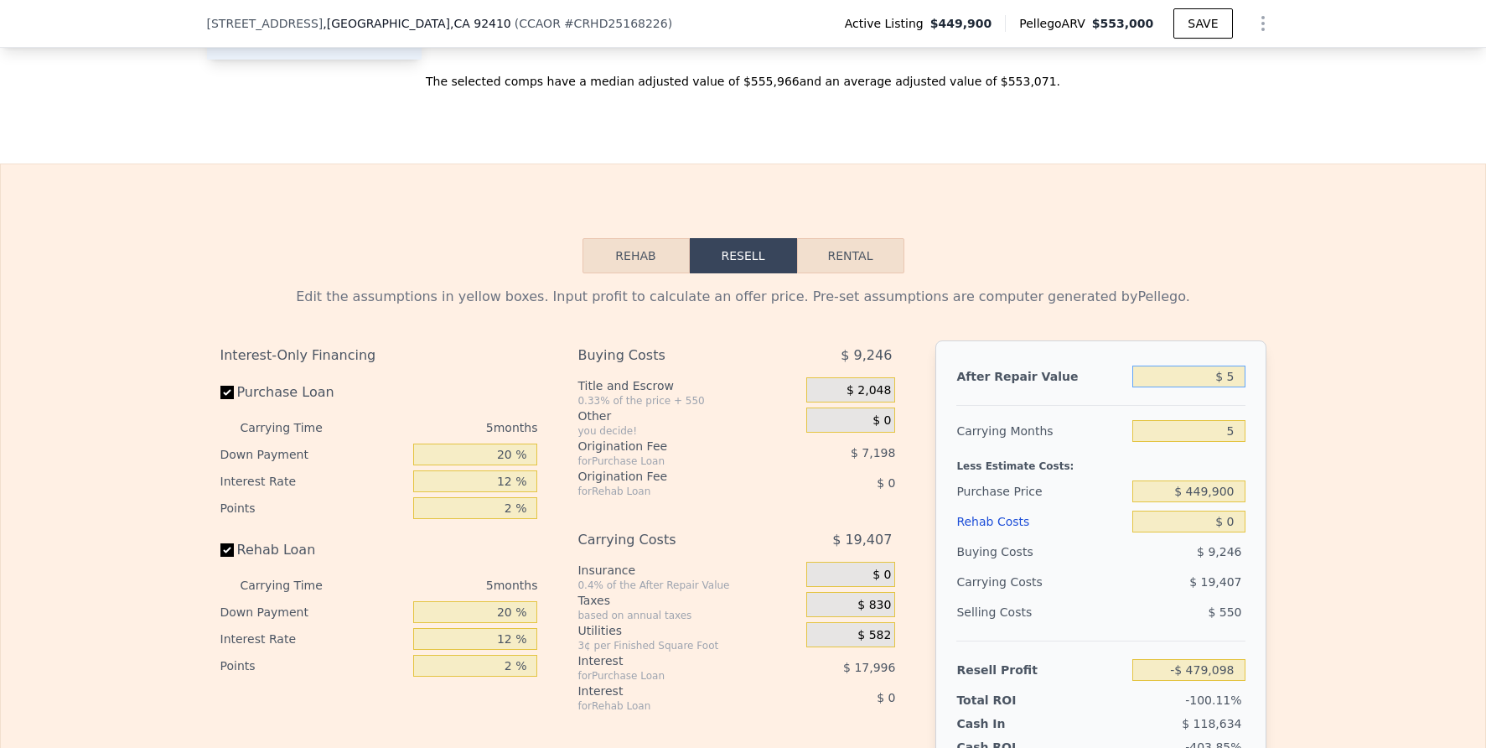
type input "$ 57"
type input "-$ 479,048"
type input "$ 570"
type input "-$ 478,564"
type input "$ 57,000"
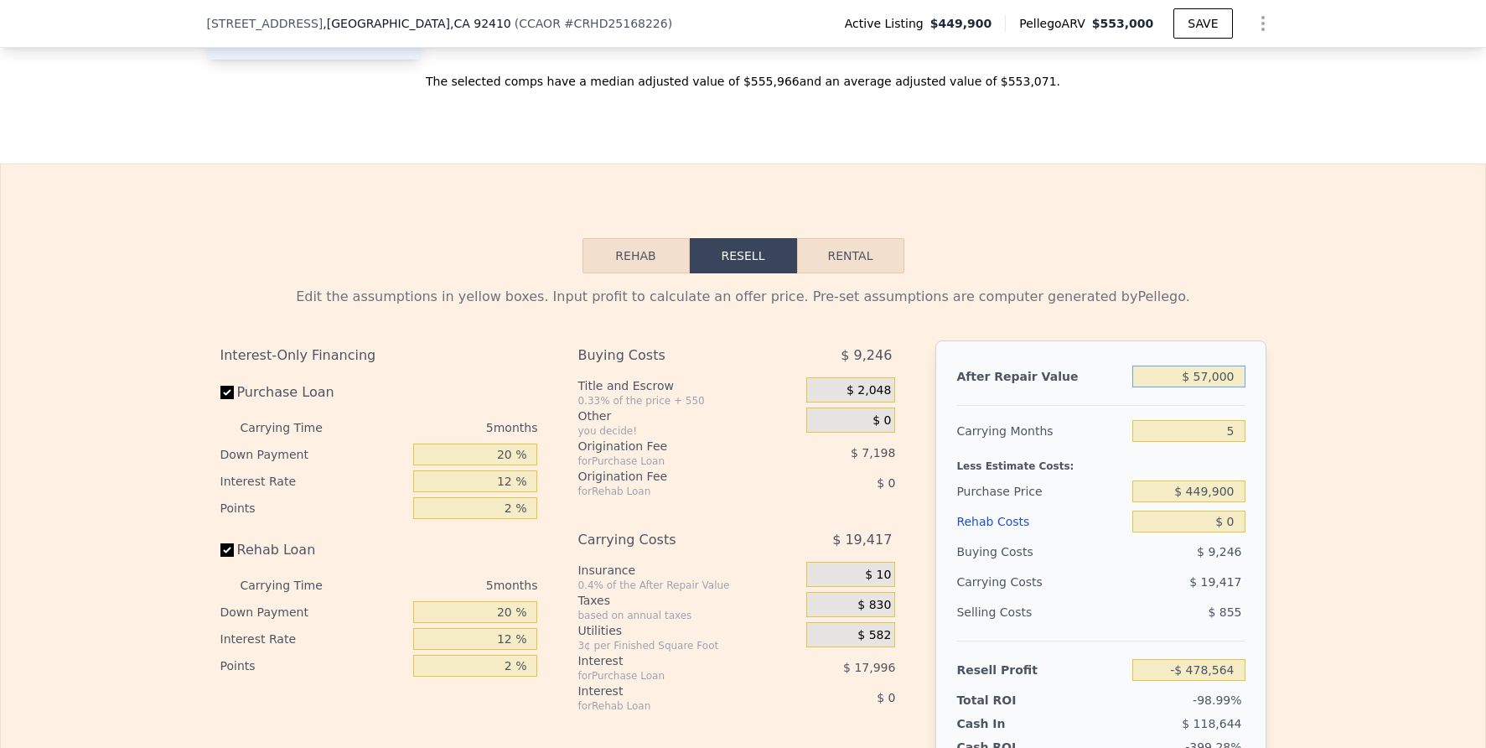
type input "-$ 473,718"
type input "$ 570,000"
type input "$ 59,549"
type input "$ 570,000"
click at [1399, 448] on div "Edit the assumptions in yellow boxes. Input profit to calculate an offer price.…" at bounding box center [743, 585] width 1484 height 624
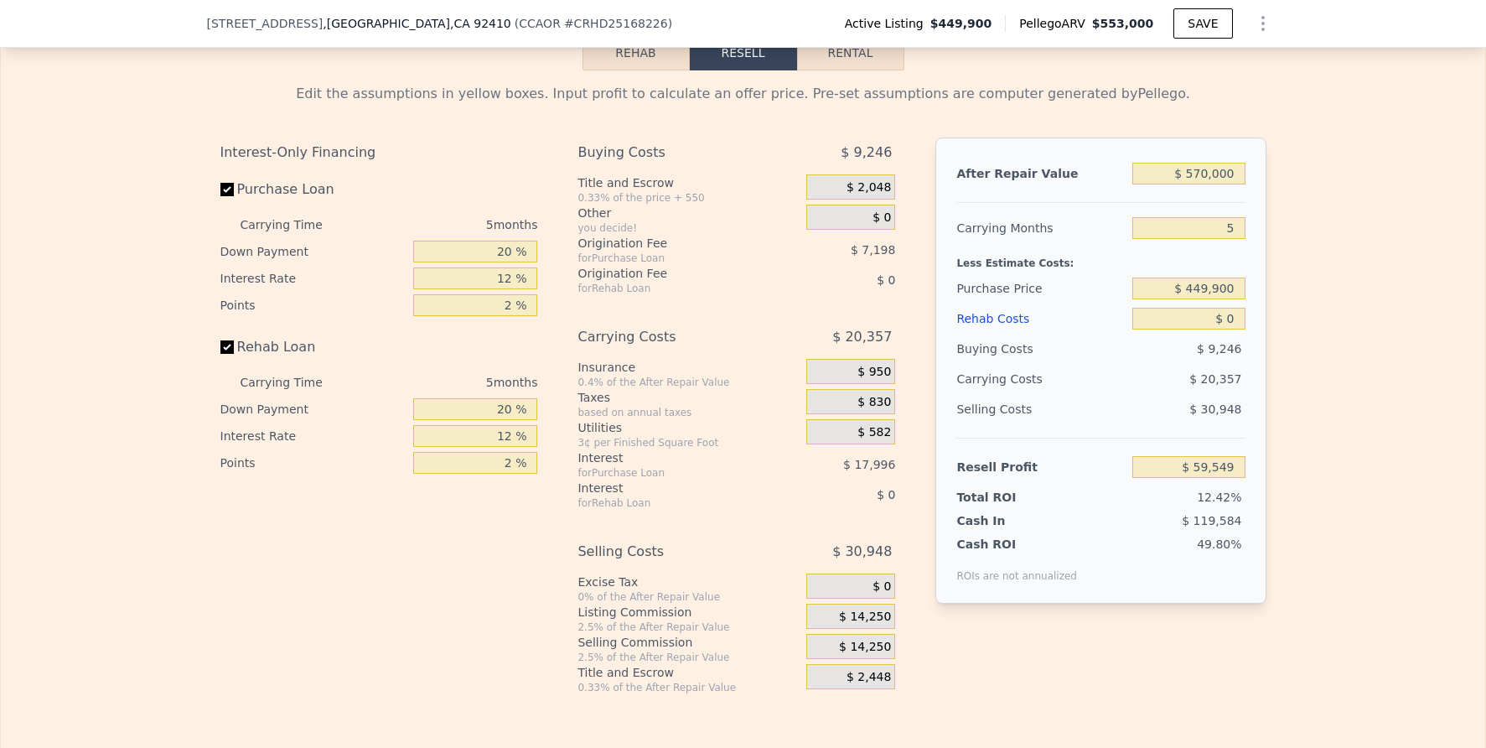
scroll to position [2607, 0]
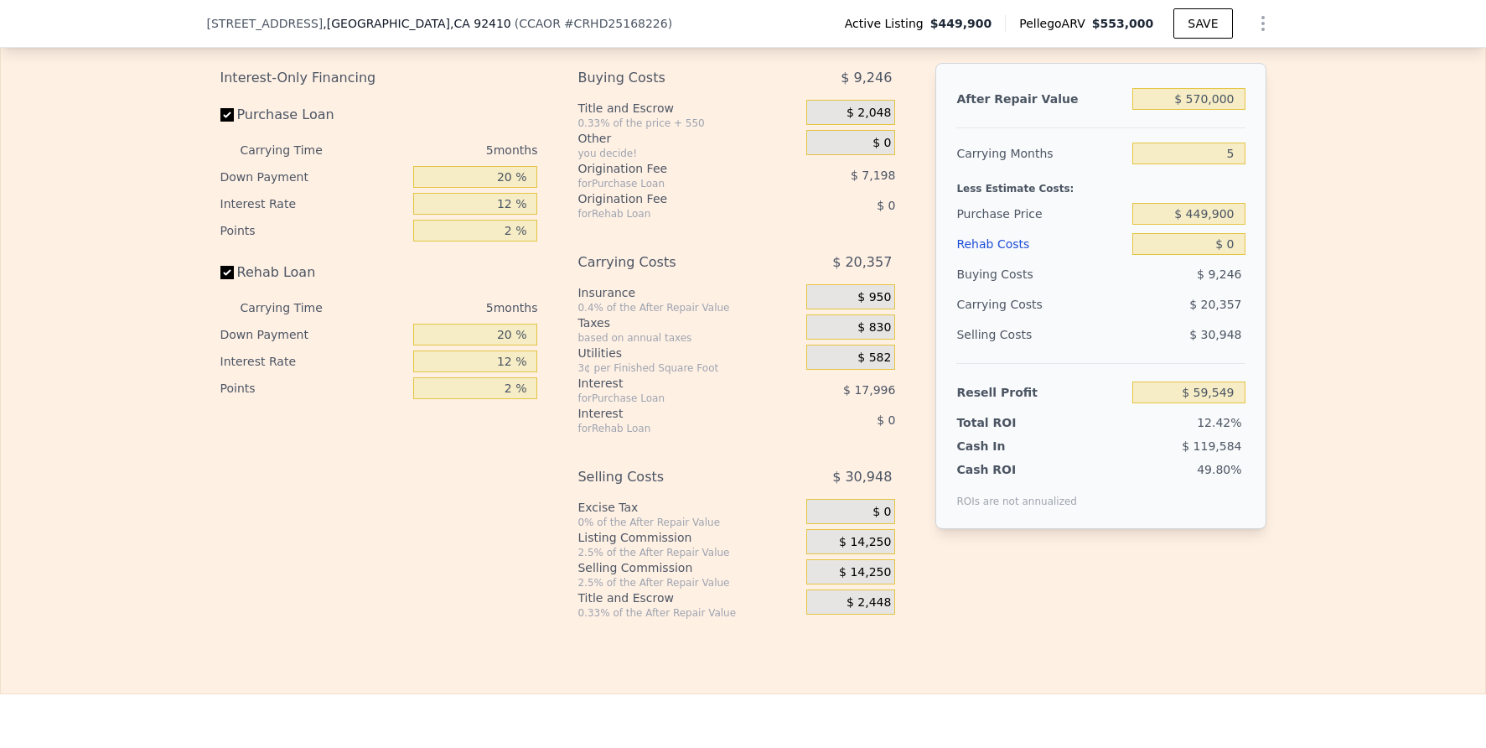
click at [876, 550] on span "$ 14,250" at bounding box center [865, 542] width 52 height 15
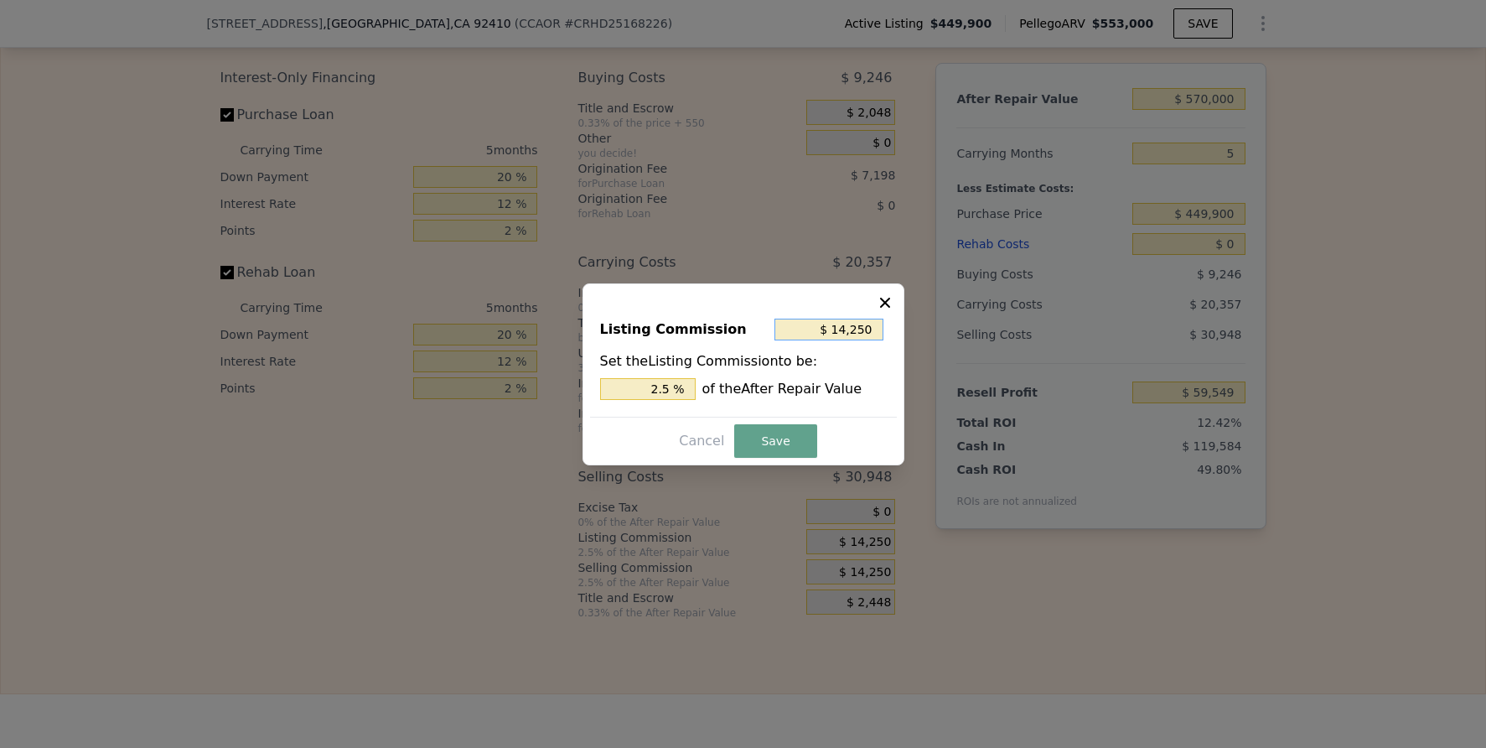
click at [852, 322] on input "$ 14,250" at bounding box center [828, 330] width 109 height 22
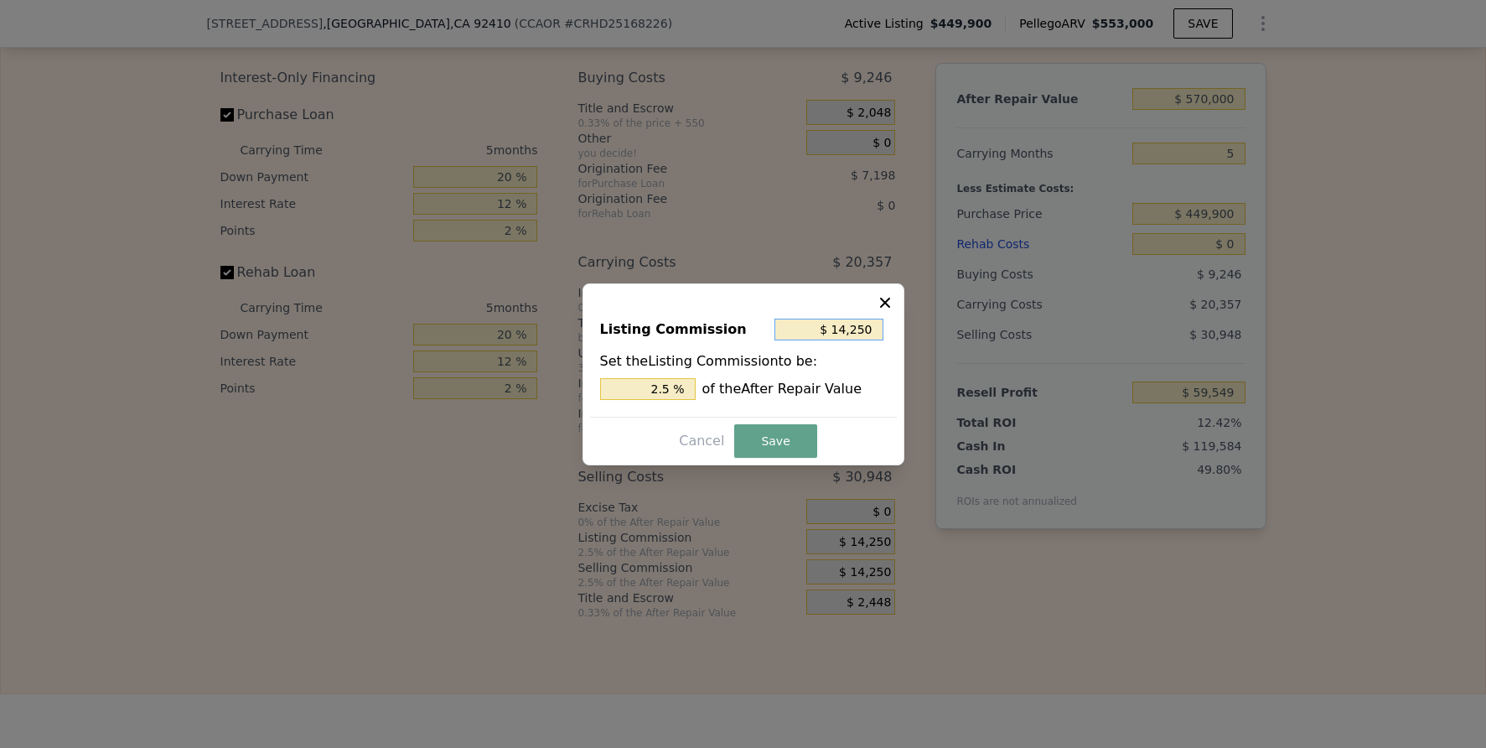
type input "$ 2"
type input "0.000 %"
type input "$ 20"
type input "0.004 %"
type input "$ 200"
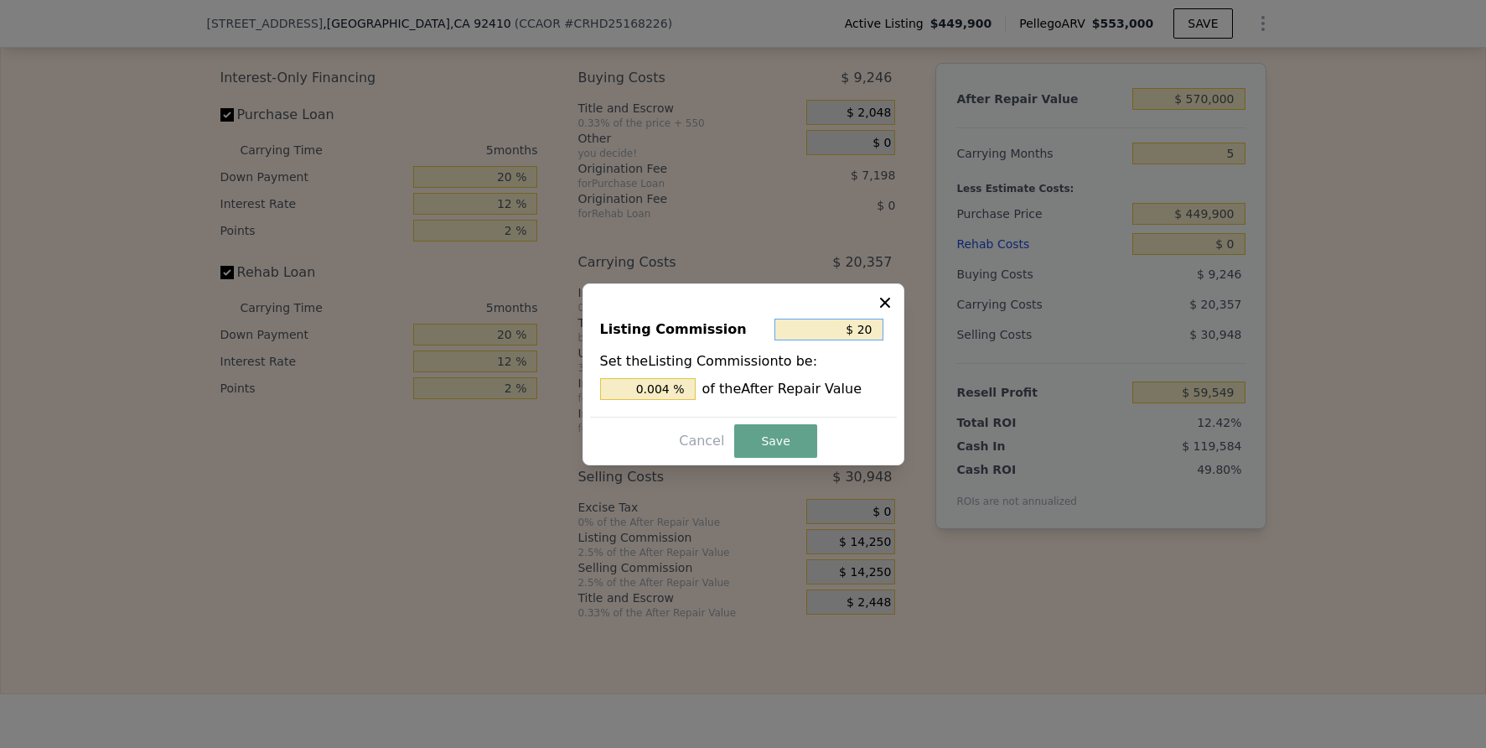
type input "0.035 %"
type input "$ 2,000"
type input "0.351 %"
click at [647, 389] on input "0.351 %" at bounding box center [648, 389] width 96 height 22
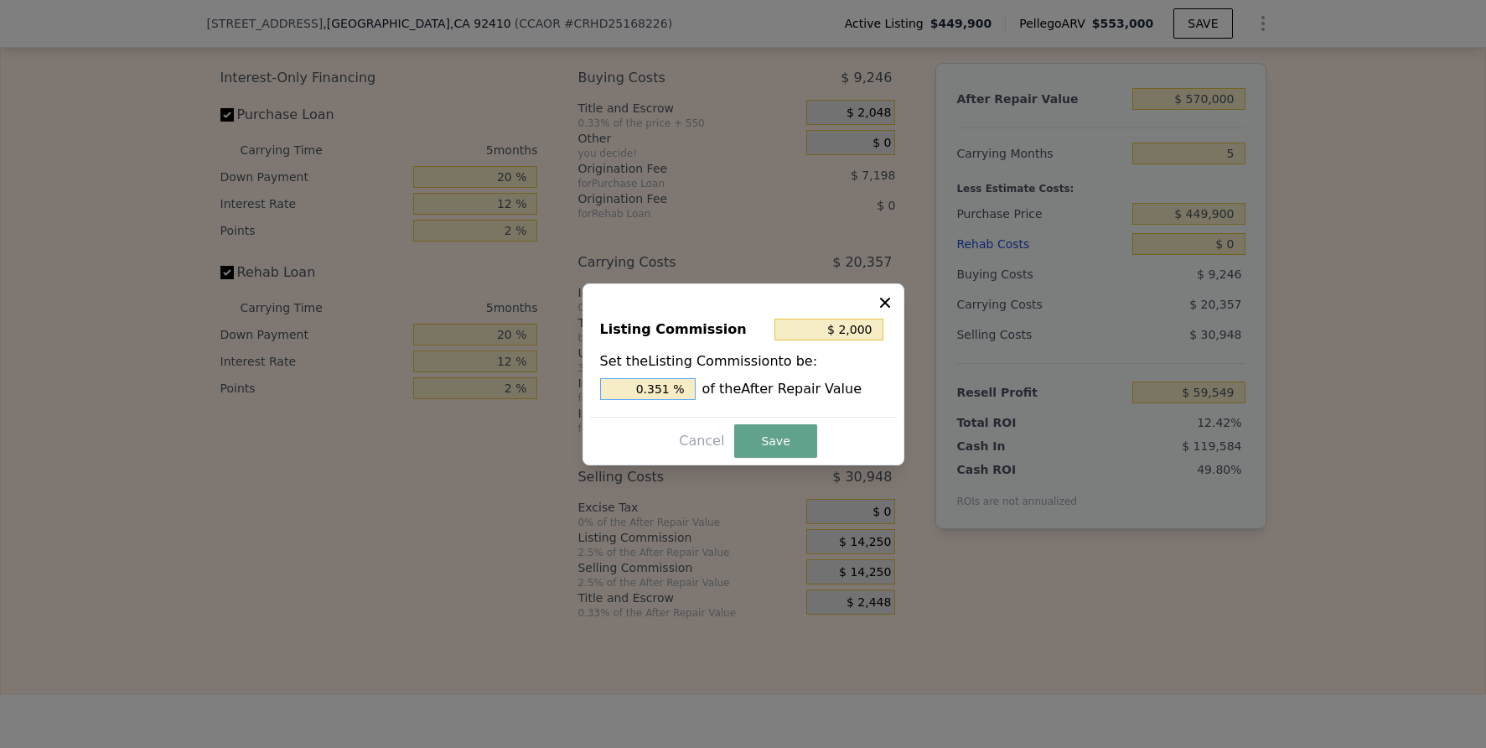
click at [647, 389] on input "0.351 %" at bounding box center [648, 389] width 96 height 22
type input "$ 5,700"
type input "1 %"
click at [765, 432] on button "Save" at bounding box center [775, 441] width 82 height 34
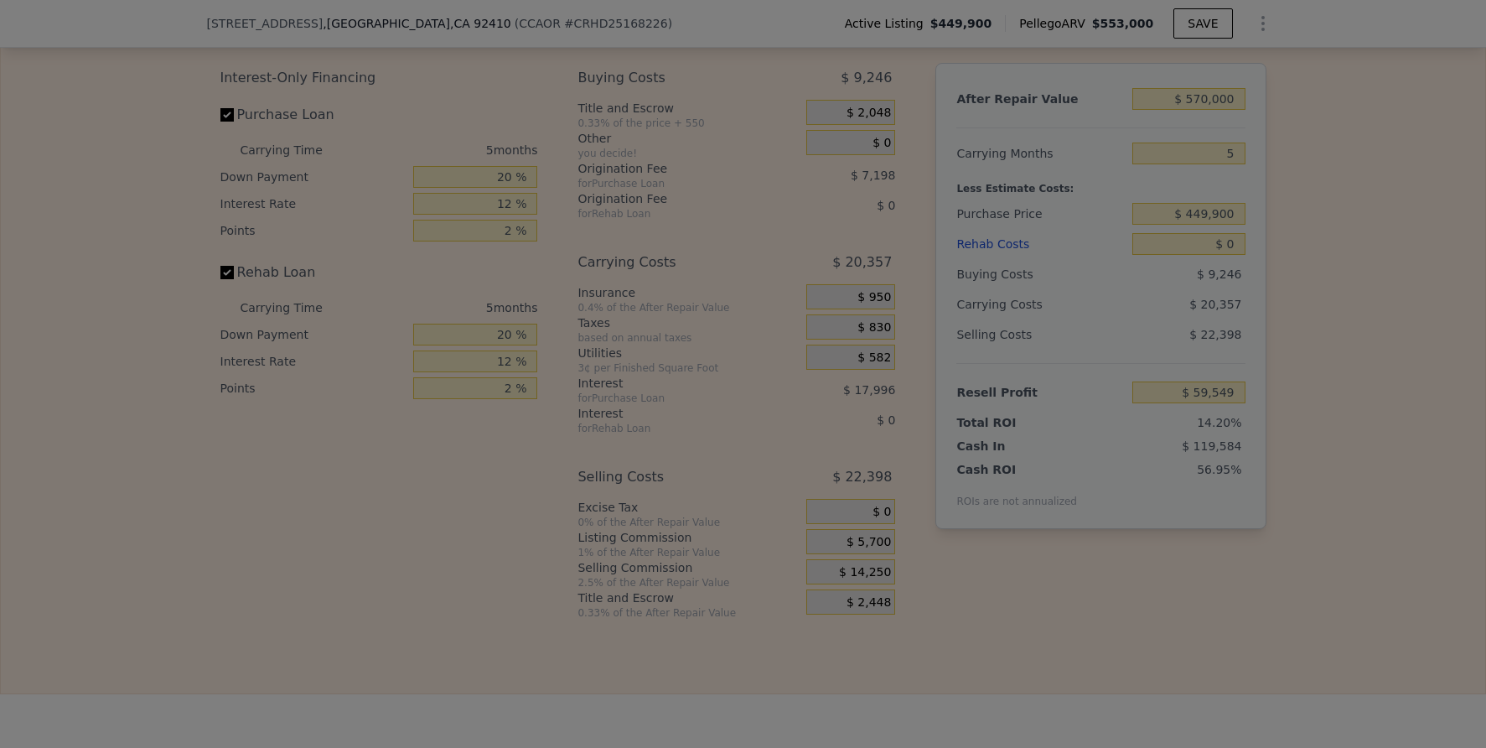
type input "$ 68,099"
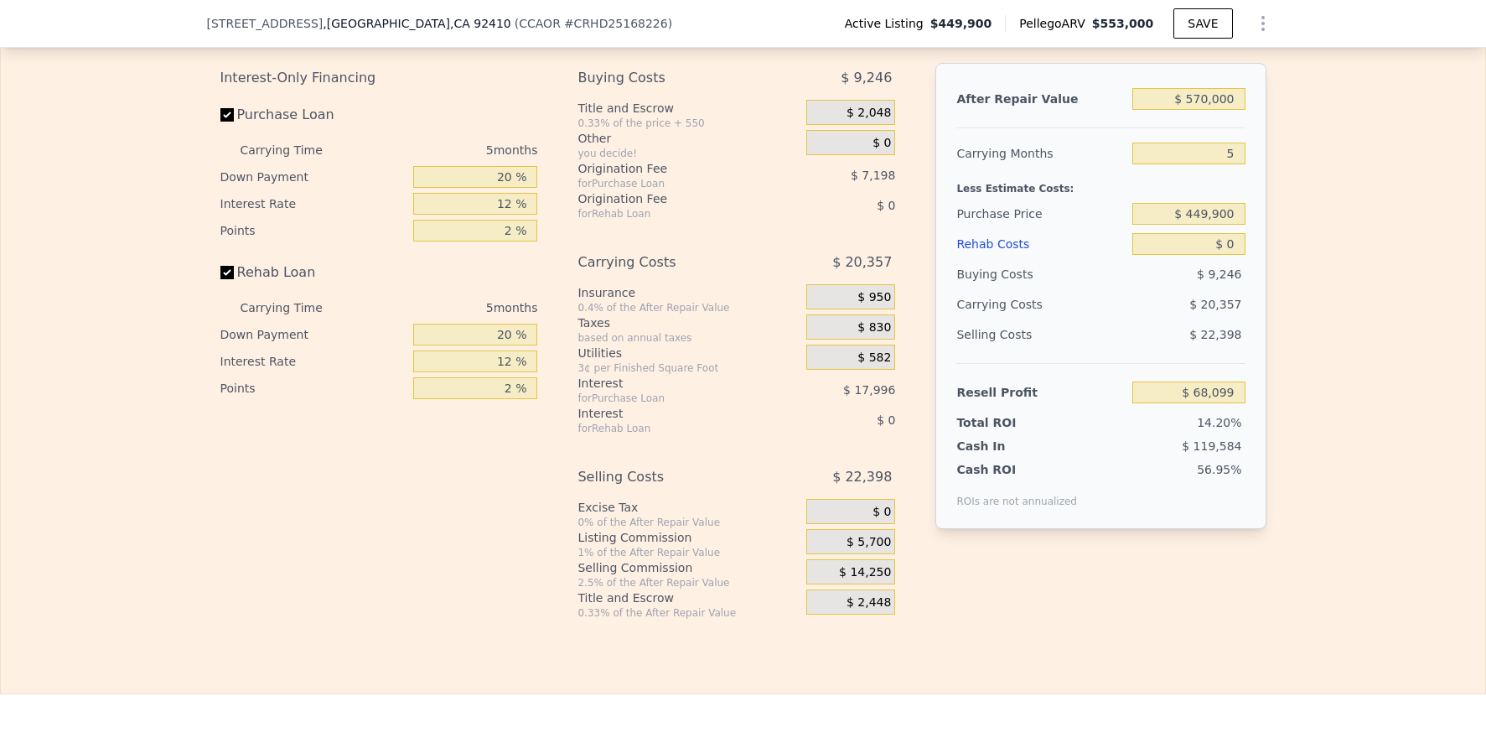
click at [1273, 358] on div "Edit the assumptions in yellow boxes. Input profit to calculate an offer price.…" at bounding box center [743, 308] width 1484 height 624
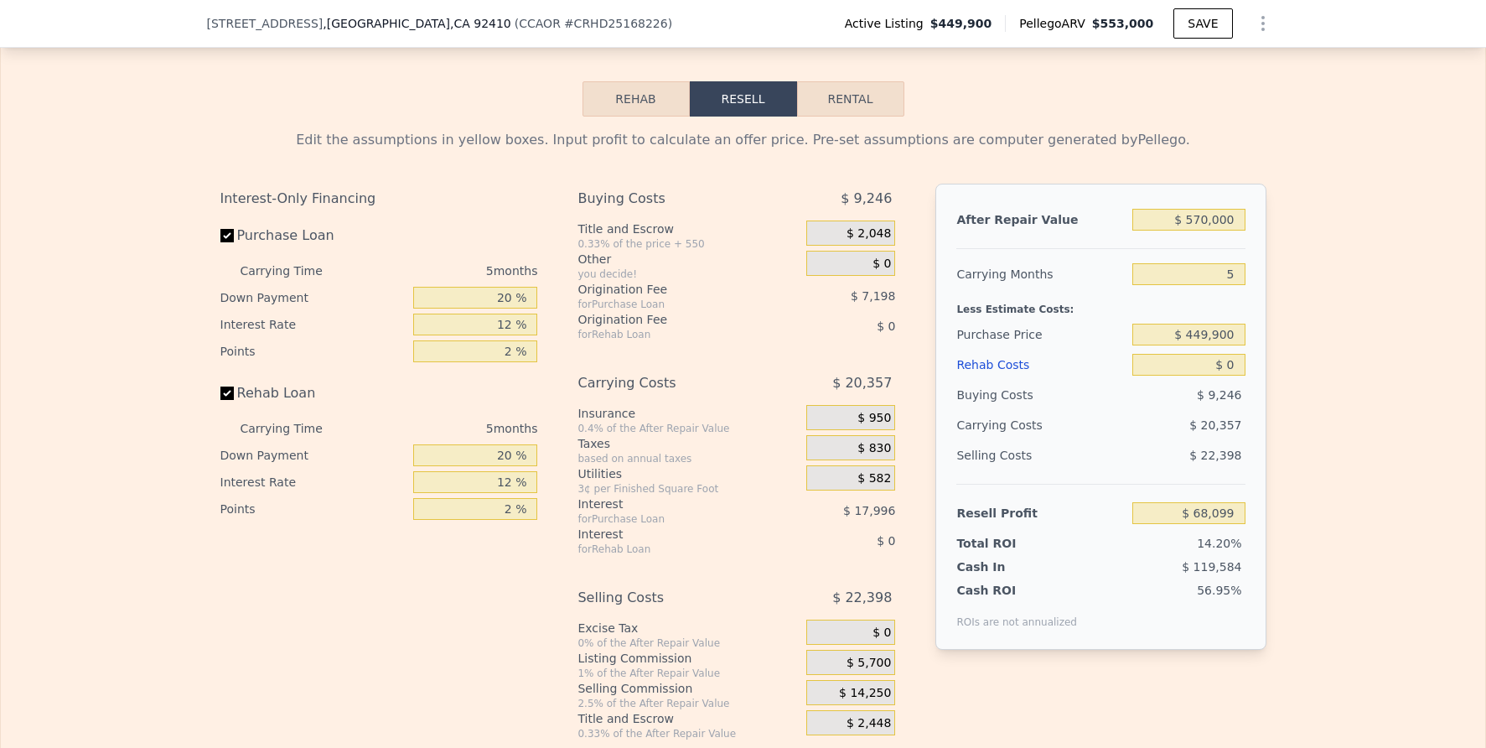
scroll to position [2484, 0]
click at [1228, 284] on input "5" at bounding box center [1188, 276] width 112 height 22
type input "6"
type input "$ 64,028"
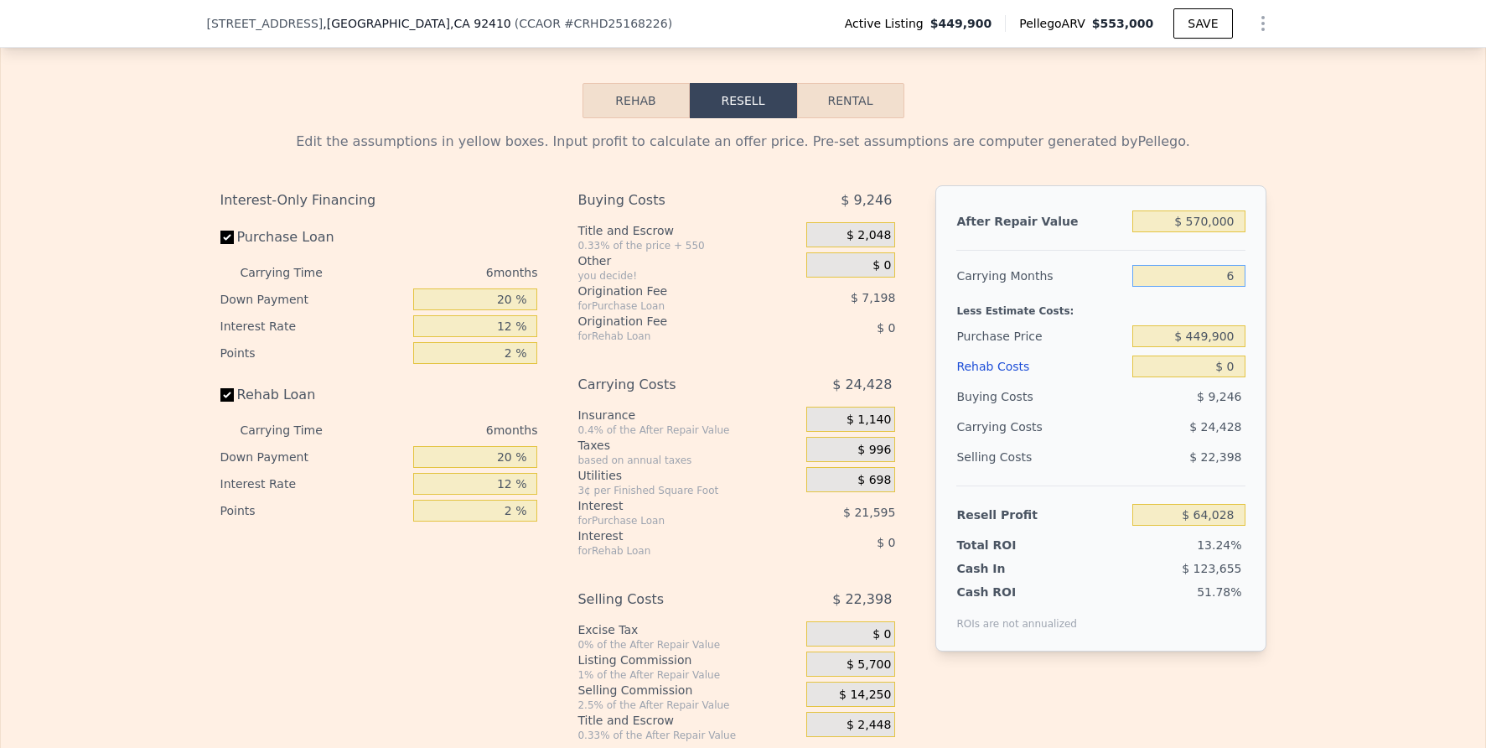
type input "6"
click at [1306, 303] on div "Edit the assumptions in yellow boxes. Input profit to calculate an offer price.…" at bounding box center [743, 430] width 1484 height 624
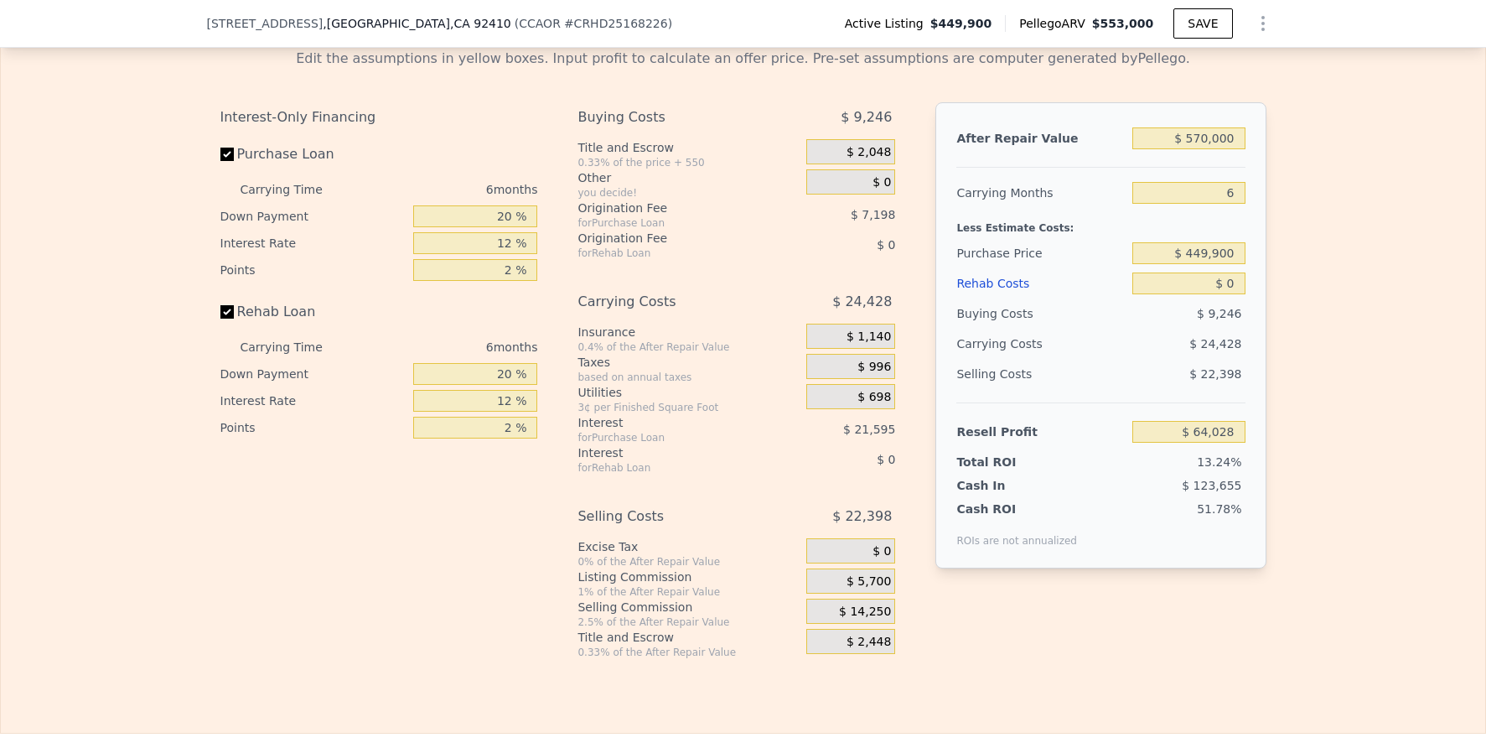
scroll to position [2581, 0]
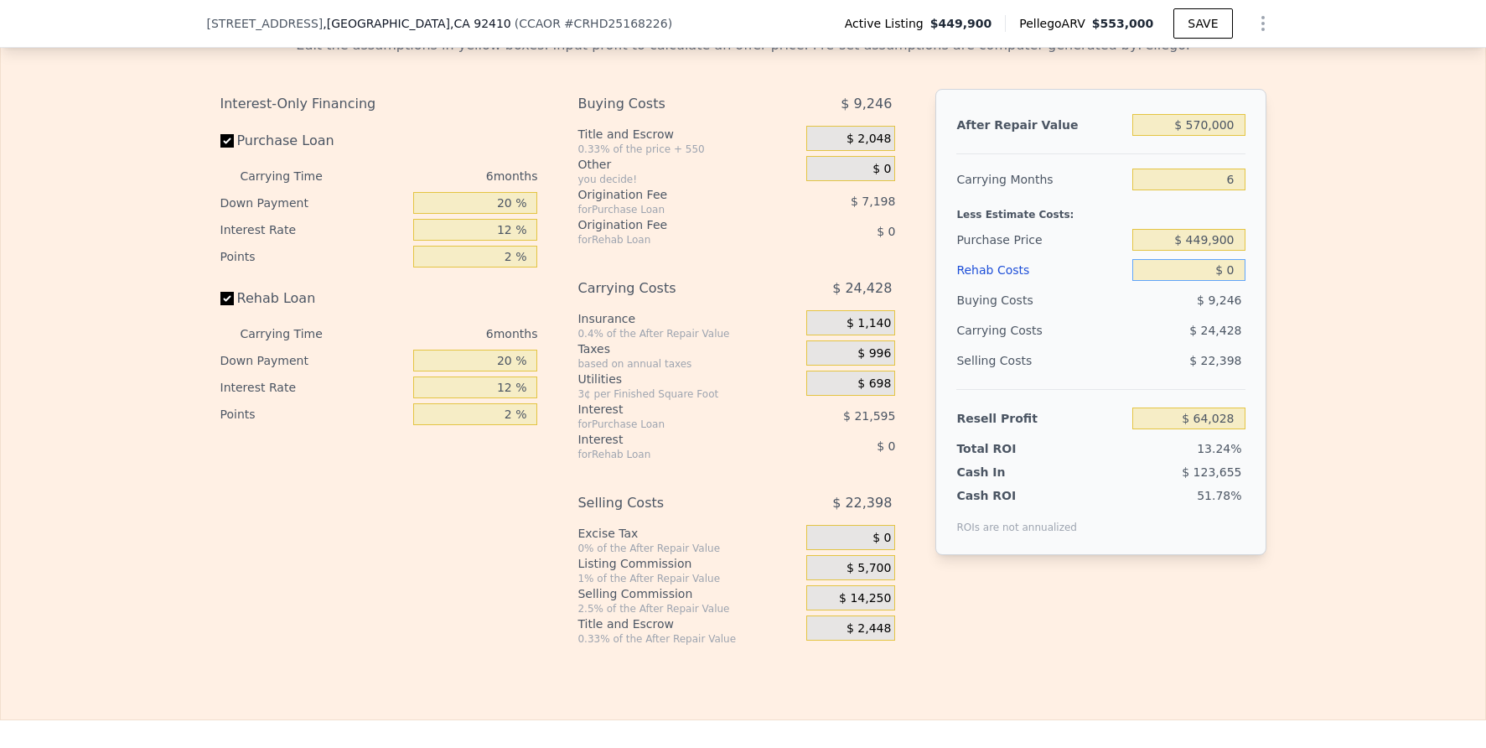
click at [1212, 272] on input "$ 0" at bounding box center [1188, 270] width 112 height 22
type input "$ 7"
type input "$ 64,021"
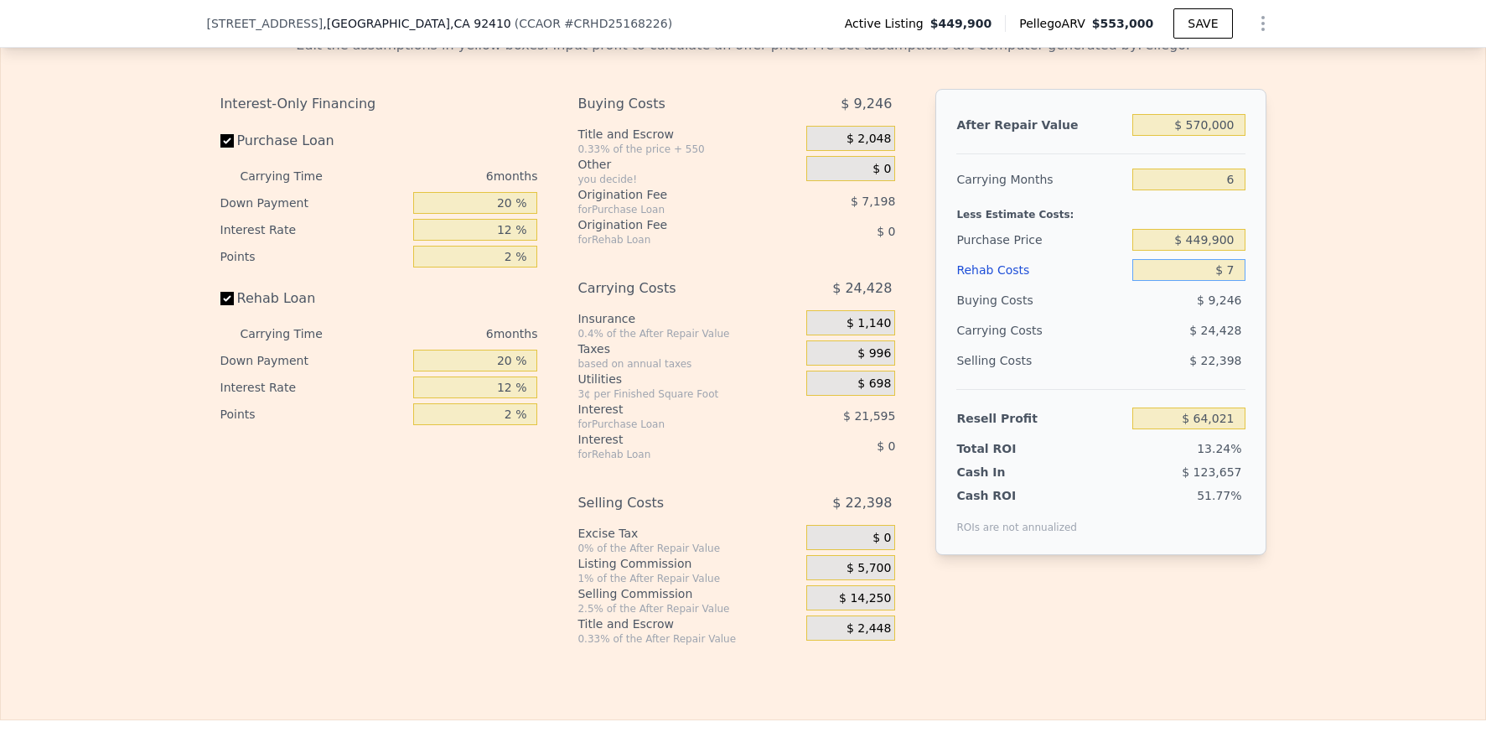
type input "$ 75"
type input "$ 63,946"
type input "$ 75,000"
type input "-$ 15,772"
type input "$ 75,000"
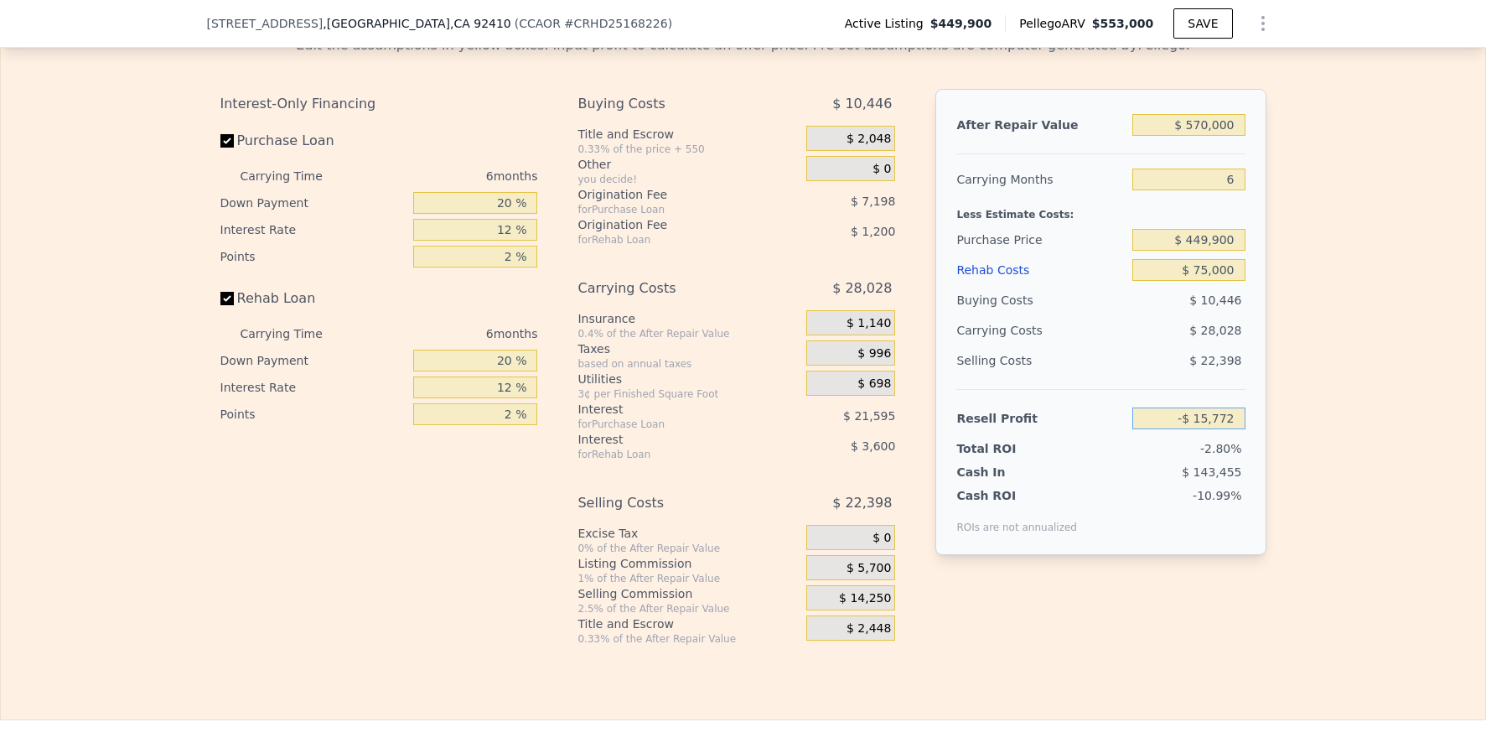
click at [1228, 429] on input "-$ 15,772" at bounding box center [1188, 418] width 112 height 22
click at [1229, 429] on input "-$ 15,772" at bounding box center [1188, 418] width 112 height 22
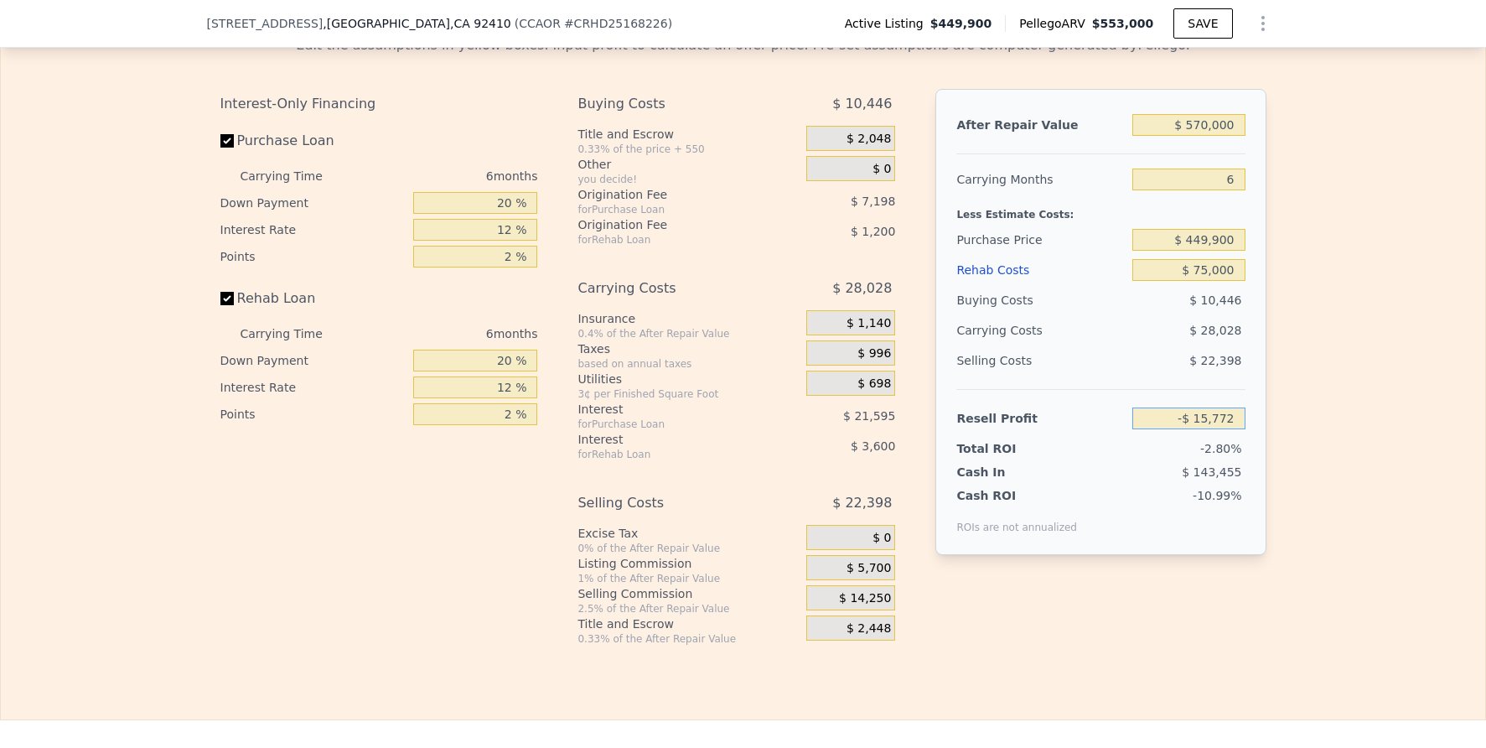
click at [1229, 429] on input "-$ 15,772" at bounding box center [1188, 418] width 112 height 22
type input "$ 40,000"
click at [1451, 406] on div "Edit the assumptions in yellow boxes. Input profit to calculate an offer price.…" at bounding box center [743, 334] width 1484 height 624
type input "$ 397,646"
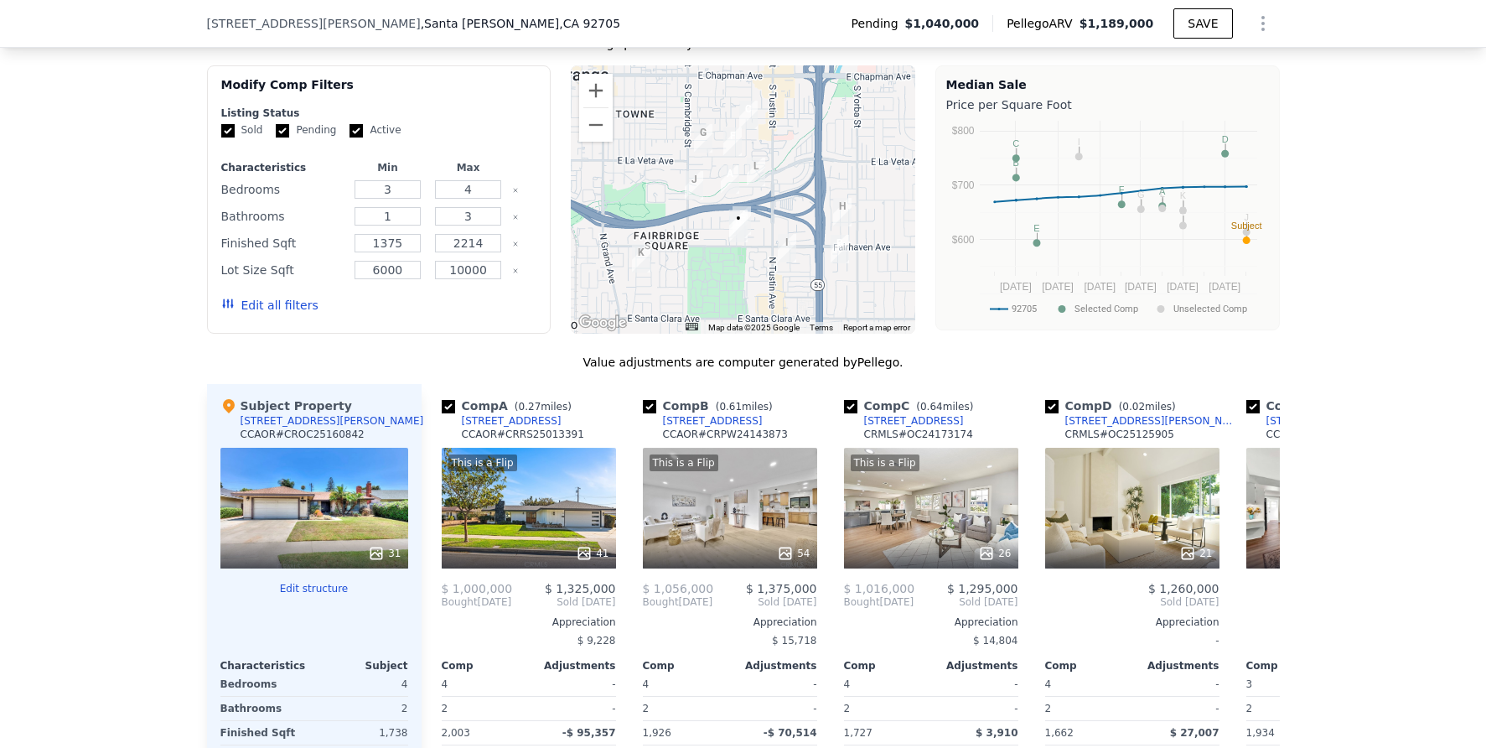
scroll to position [0, 173]
